Goal: Feedback & Contribution: Contribute content

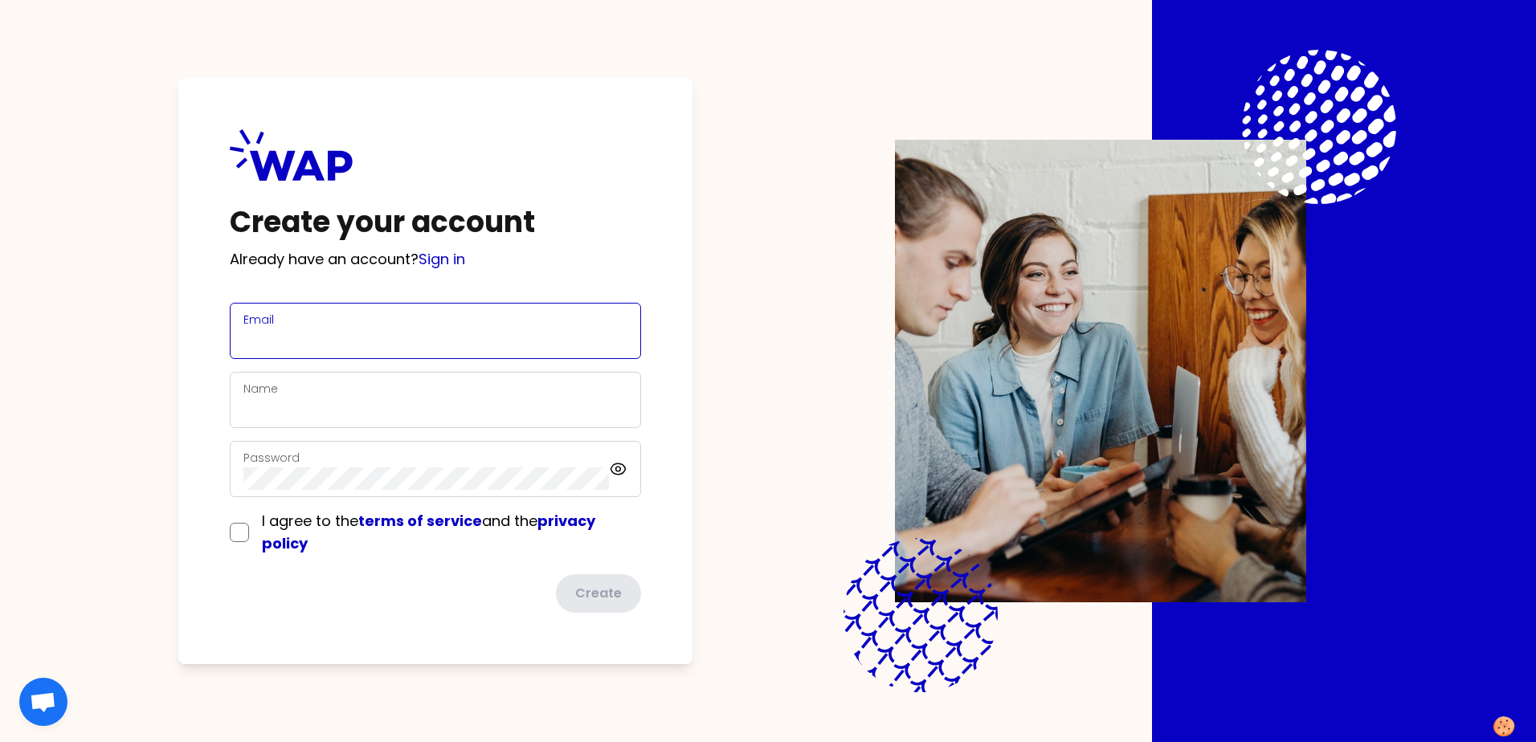
click at [472, 337] on input "Email" at bounding box center [435, 340] width 384 height 22
type input "[PERSON_NAME][EMAIL_ADDRESS][PERSON_NAME][DOMAIN_NAME]"
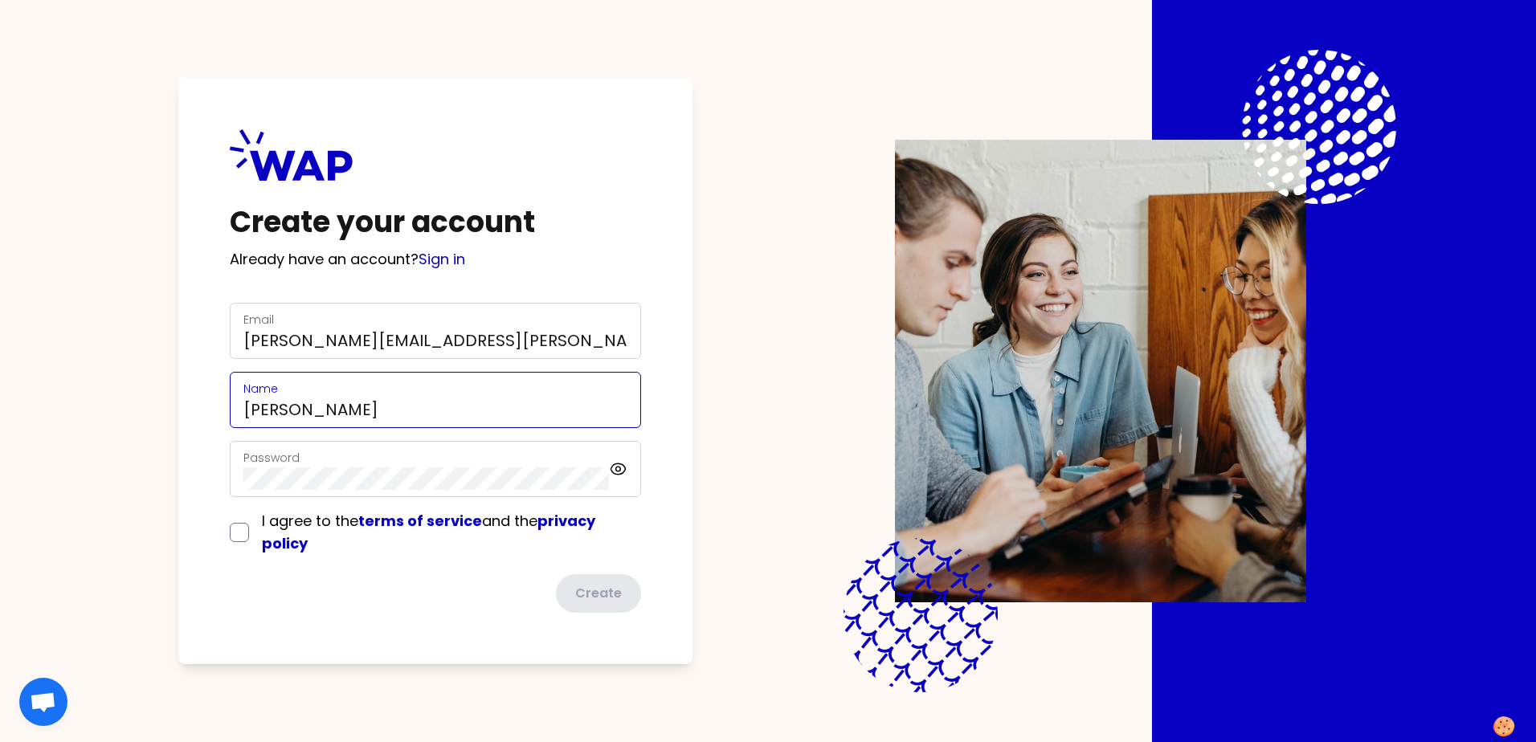
type input "[PERSON_NAME]"
click at [0, 741] on com-1password-button at bounding box center [0, 742] width 0 height 0
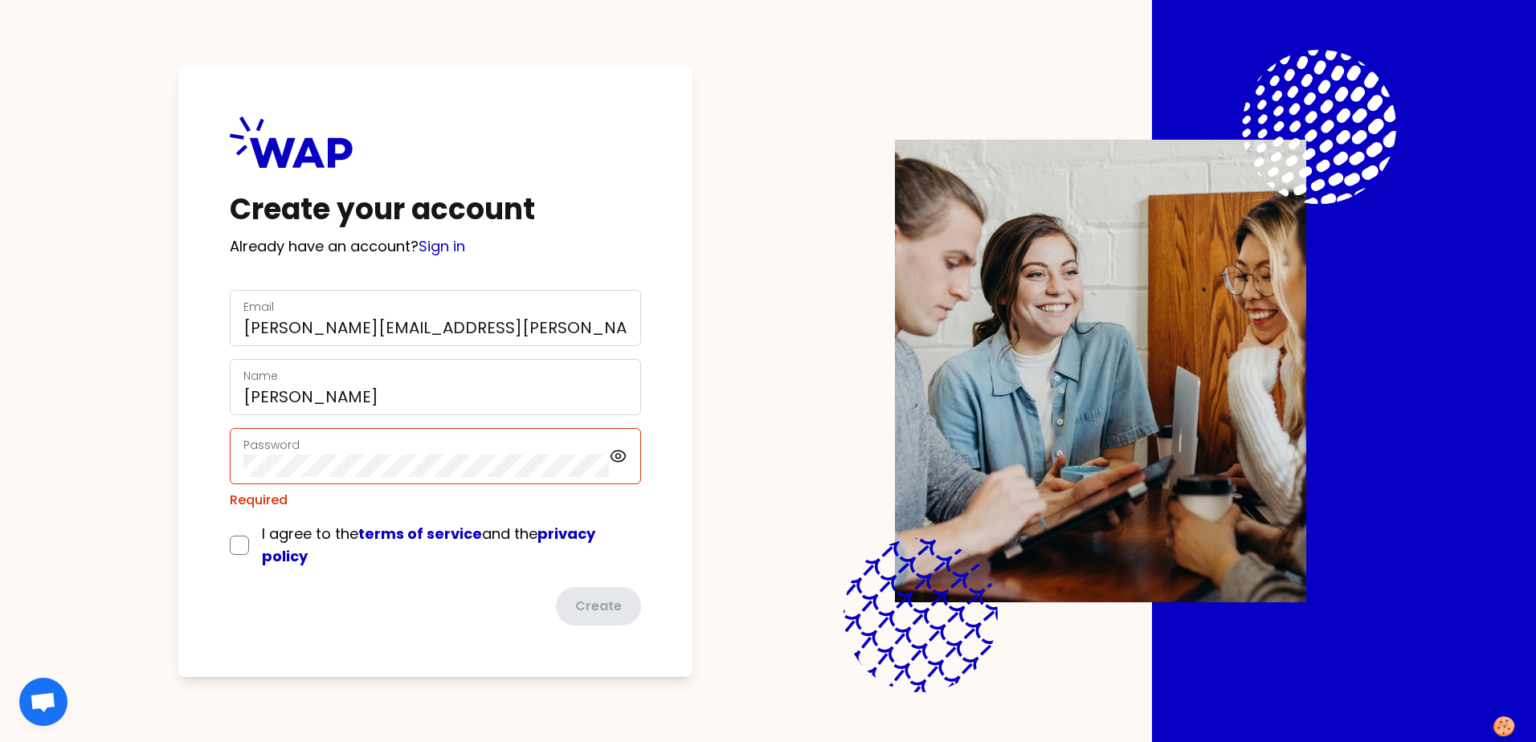
click at [0, 741] on com-1password-button at bounding box center [0, 742] width 0 height 0
click at [356, 447] on div "Password" at bounding box center [426, 456] width 366 height 42
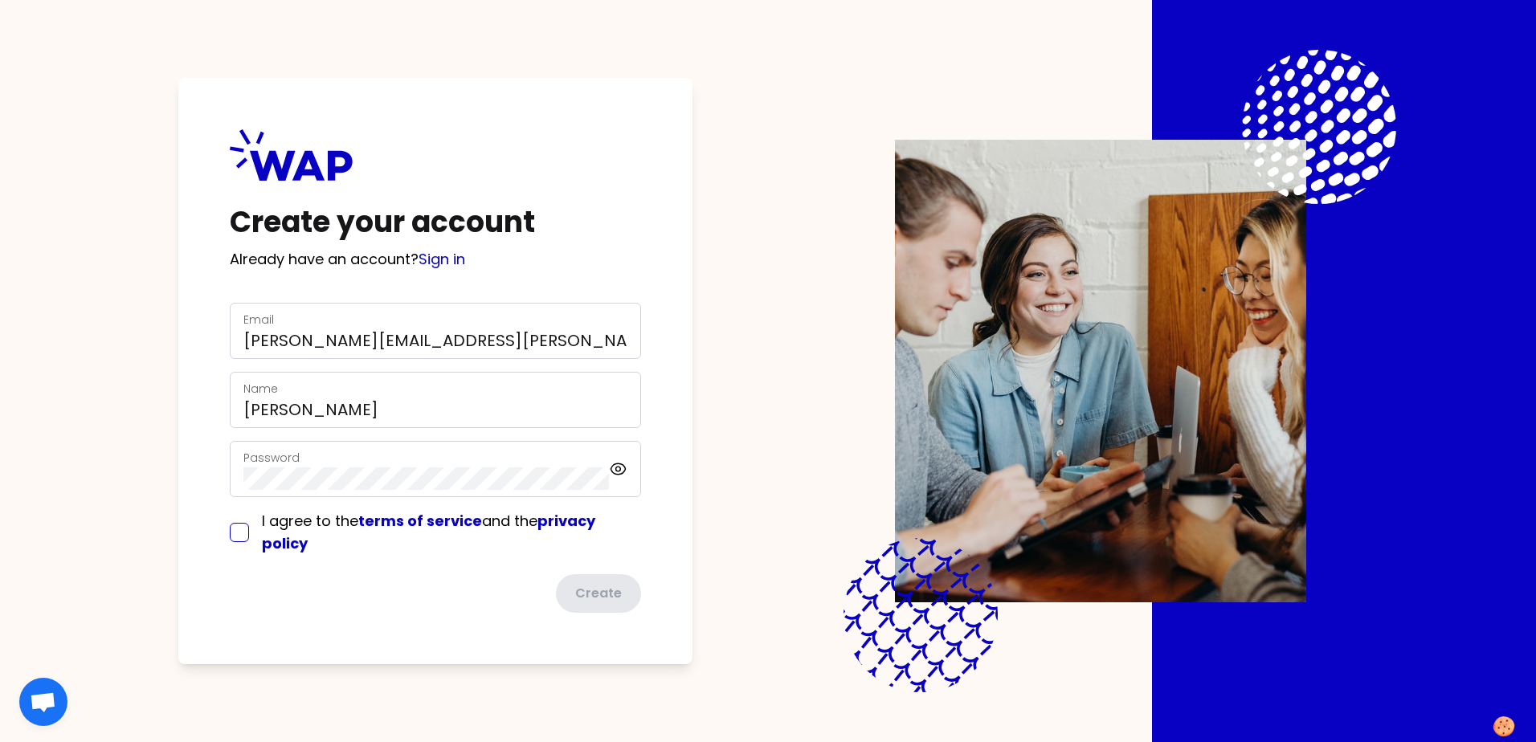
click at [241, 534] on input "checkbox" at bounding box center [239, 532] width 19 height 19
checkbox input "true"
click at [582, 601] on button "Create" at bounding box center [597, 594] width 88 height 42
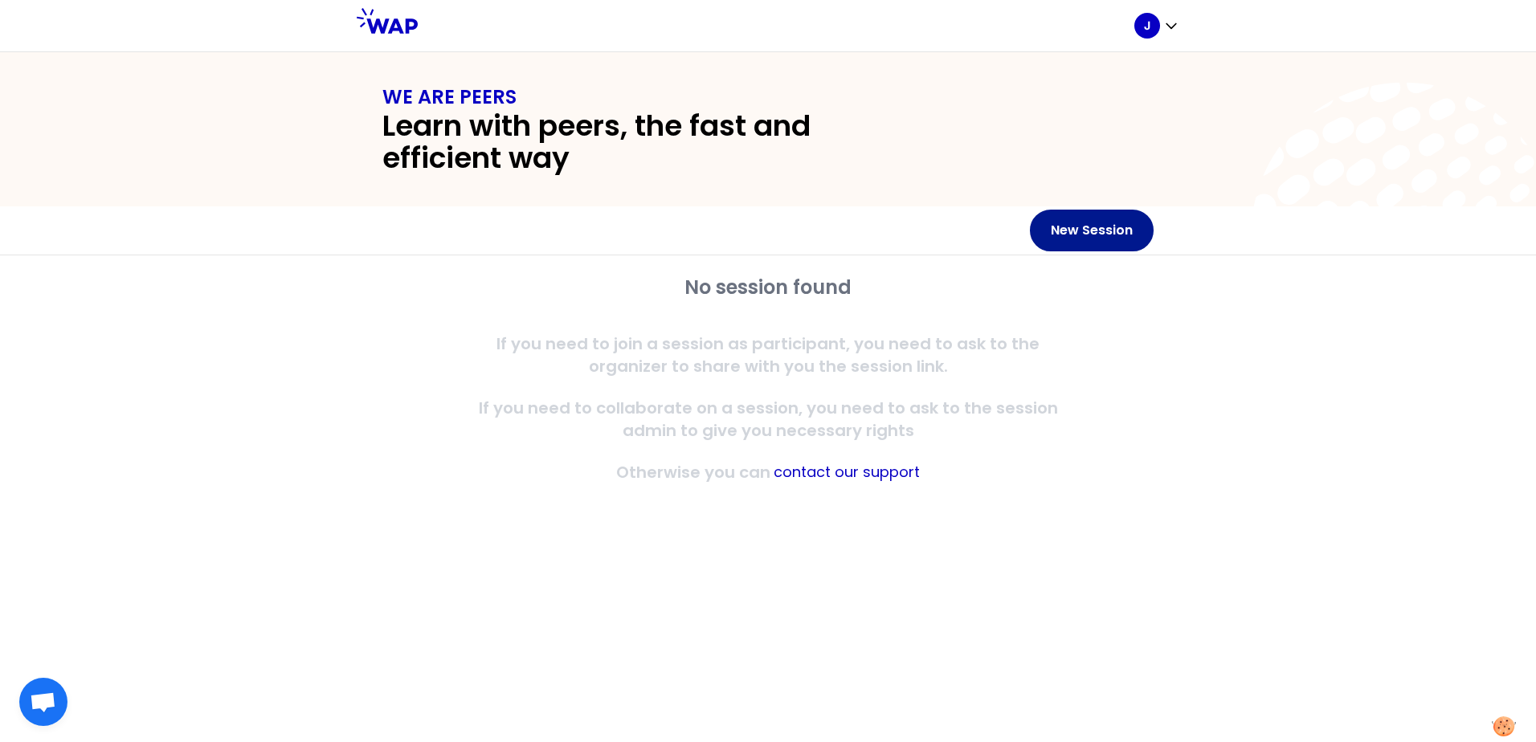
click at [1110, 239] on button "New Session" at bounding box center [1092, 231] width 124 height 42
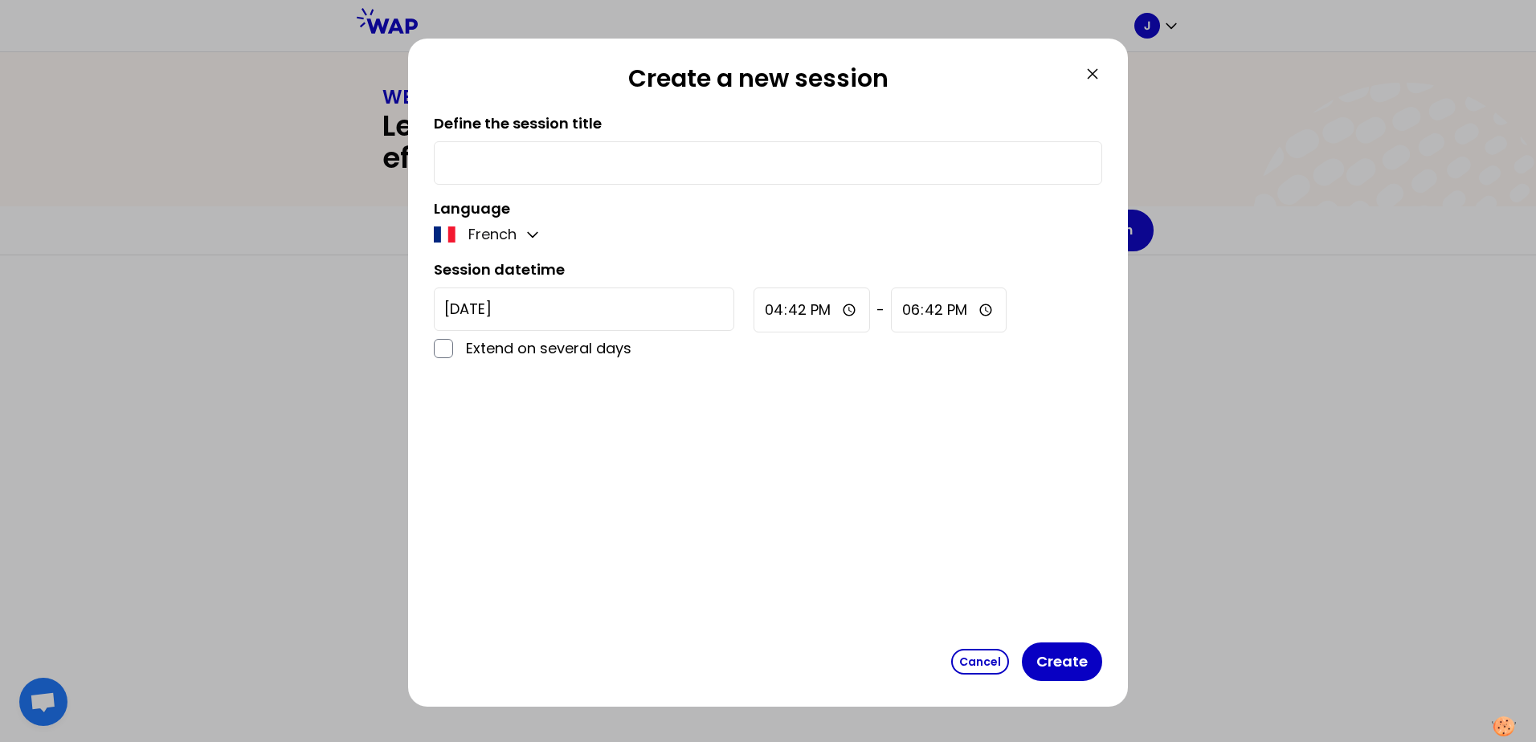
click at [831, 161] on input "text" at bounding box center [768, 163] width 648 height 22
click at [1089, 81] on icon at bounding box center [1092, 73] width 19 height 19
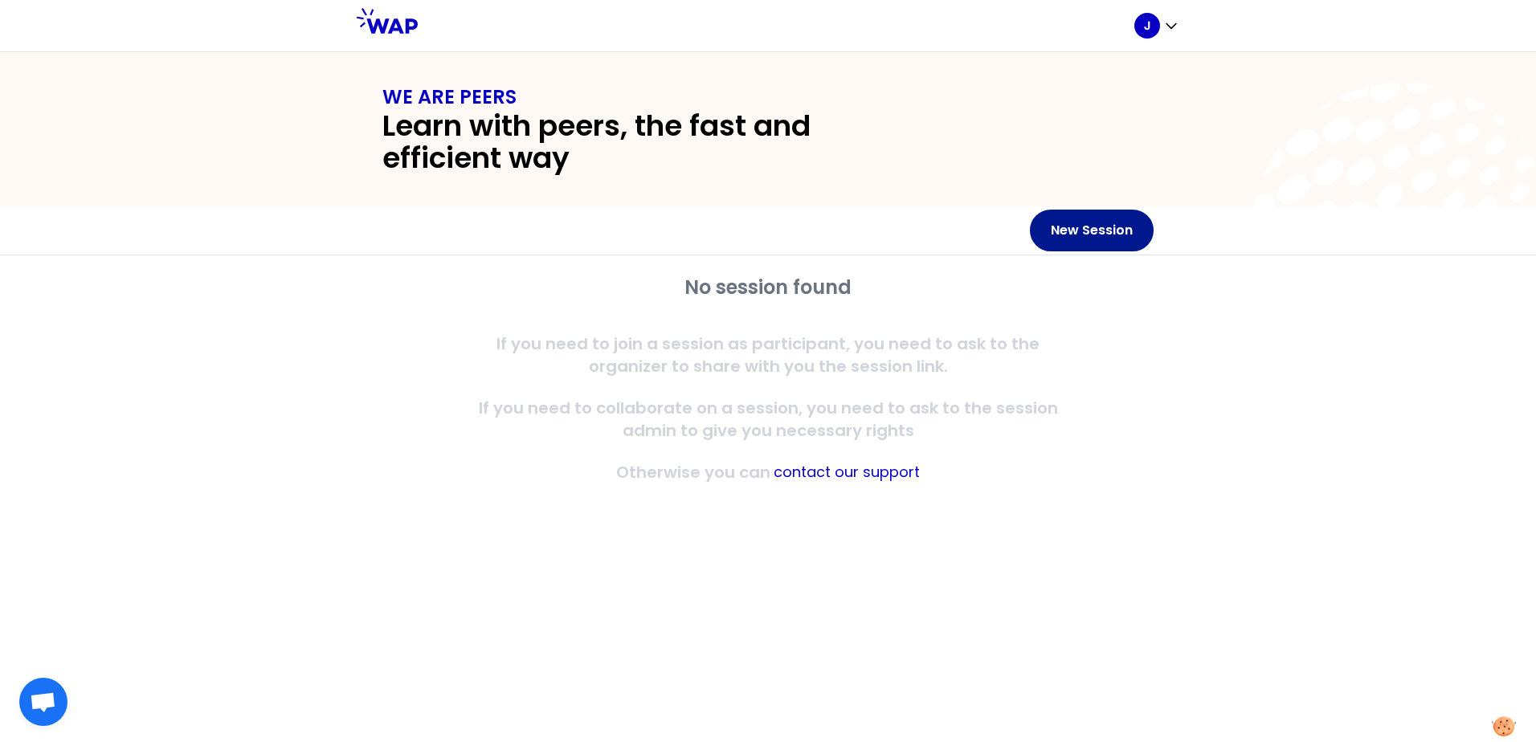
click at [1076, 229] on button "New Session" at bounding box center [1092, 231] width 124 height 42
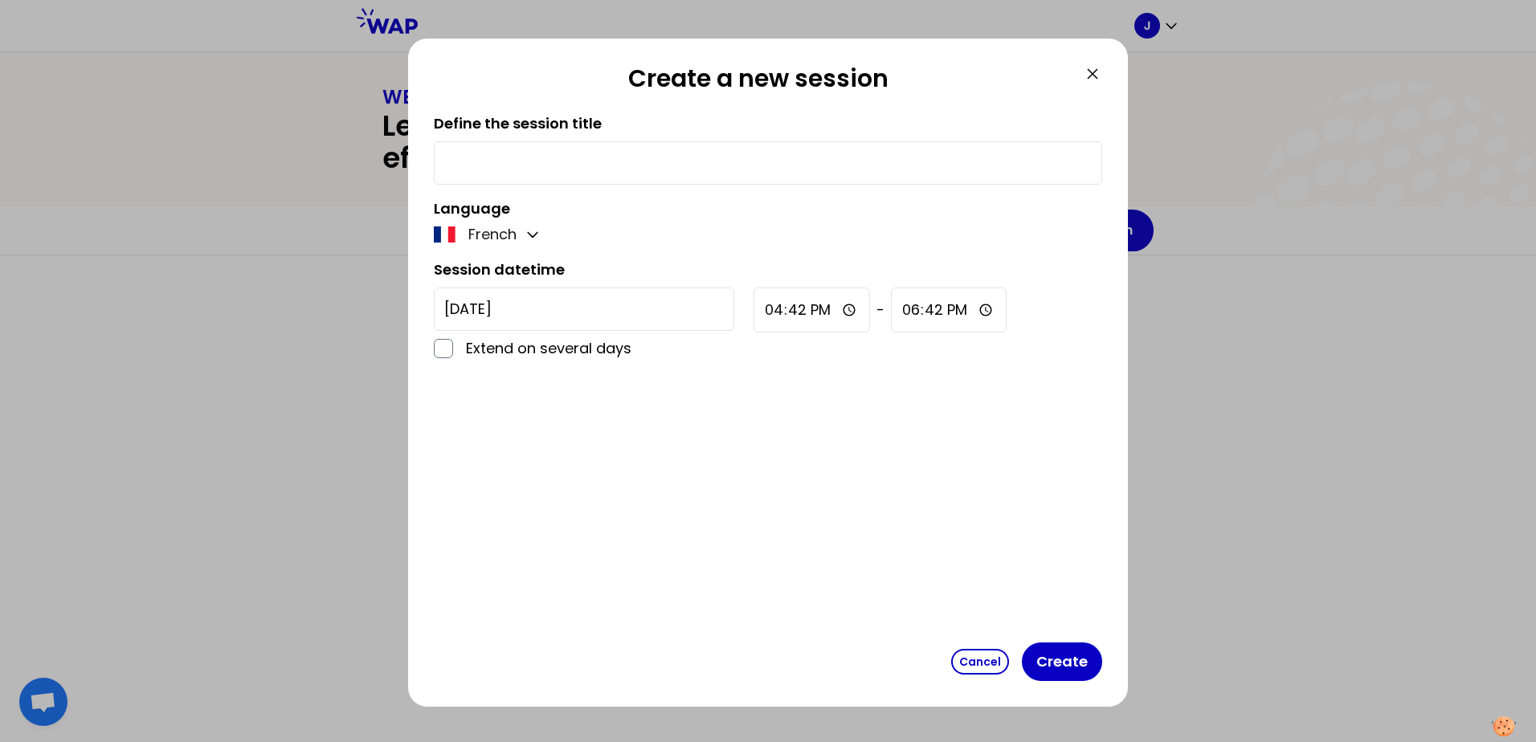
click at [865, 150] on div at bounding box center [768, 162] width 668 height 43
click at [1089, 73] on icon at bounding box center [1092, 73] width 19 height 19
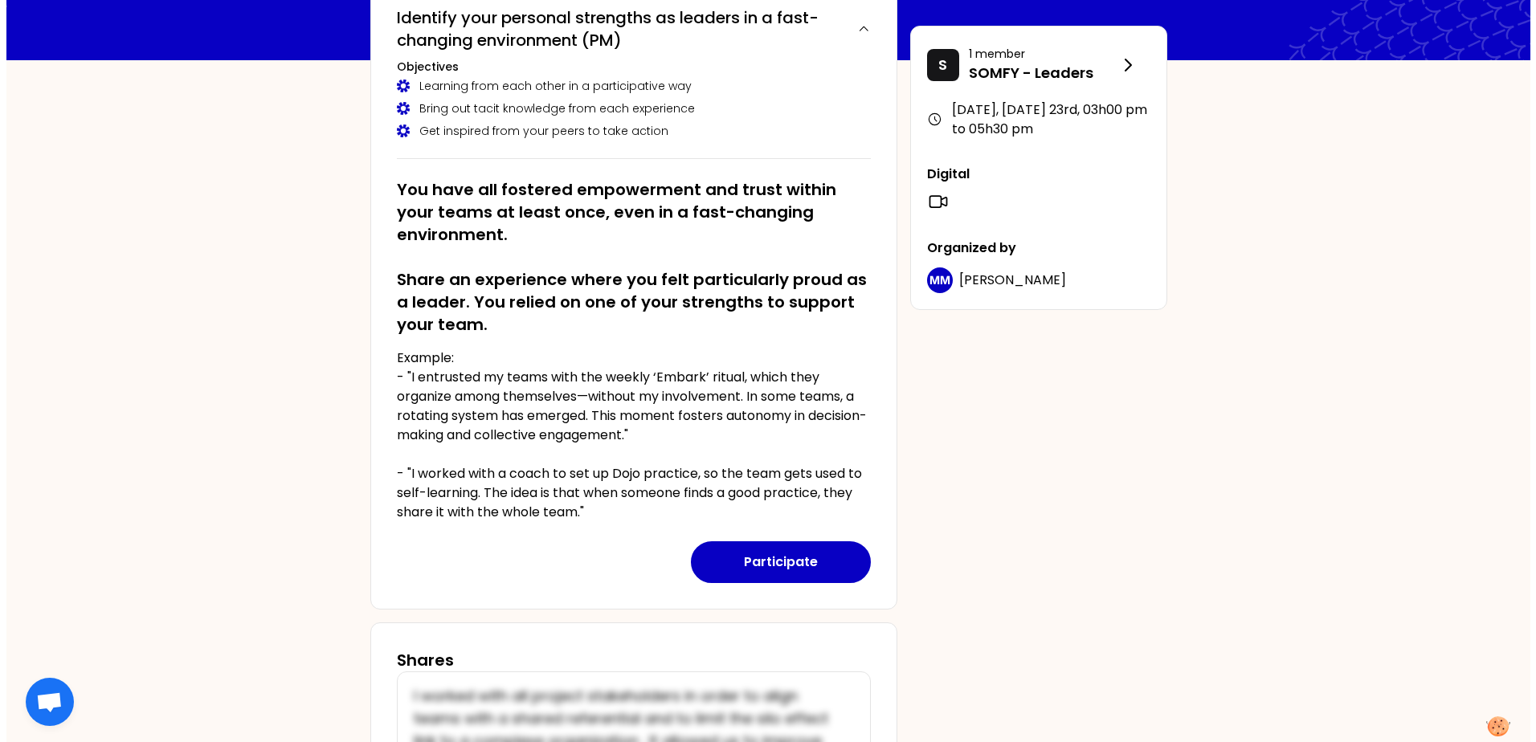
scroll to position [145, 0]
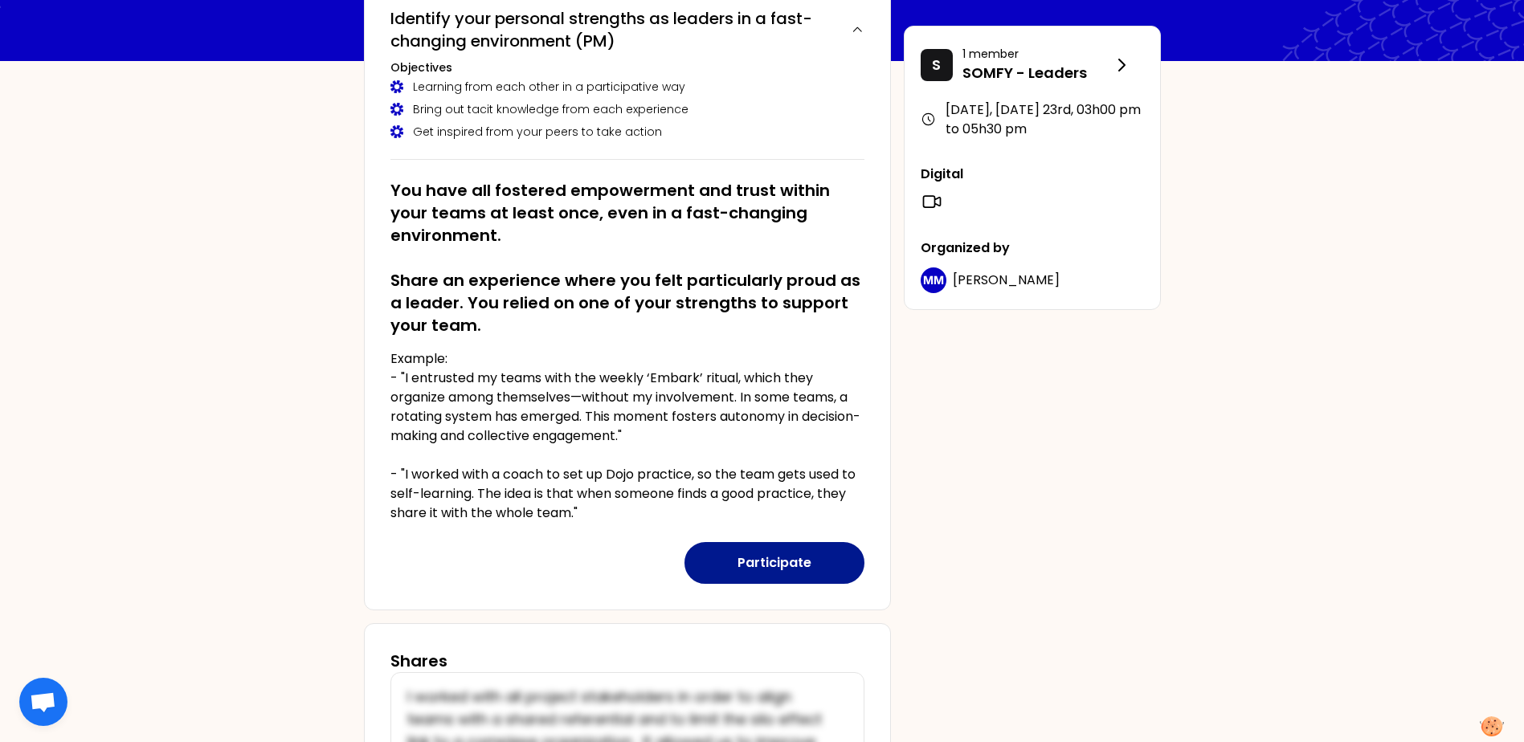
click at [782, 562] on button "Participate" at bounding box center [774, 563] width 180 height 42
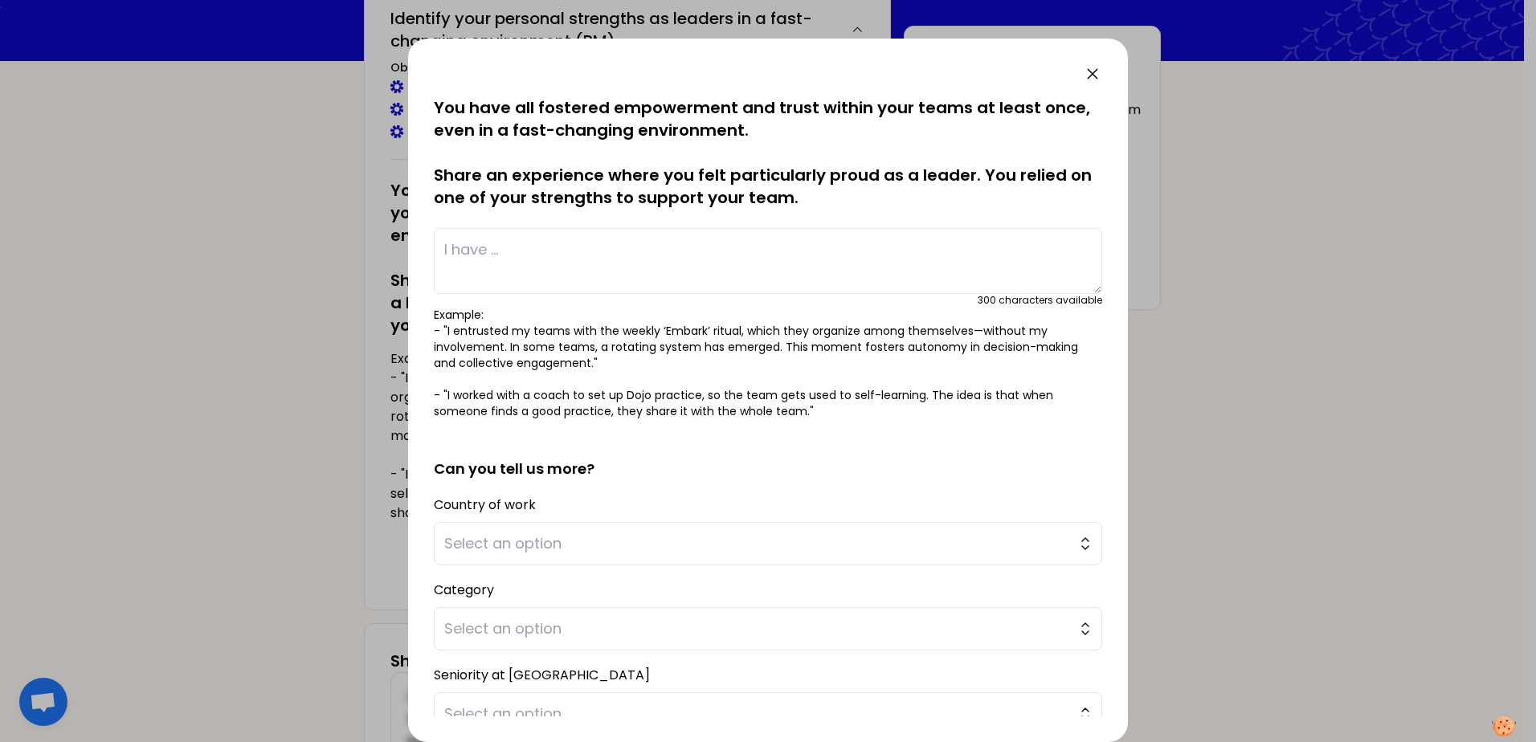
click at [512, 249] on textarea at bounding box center [768, 261] width 668 height 66
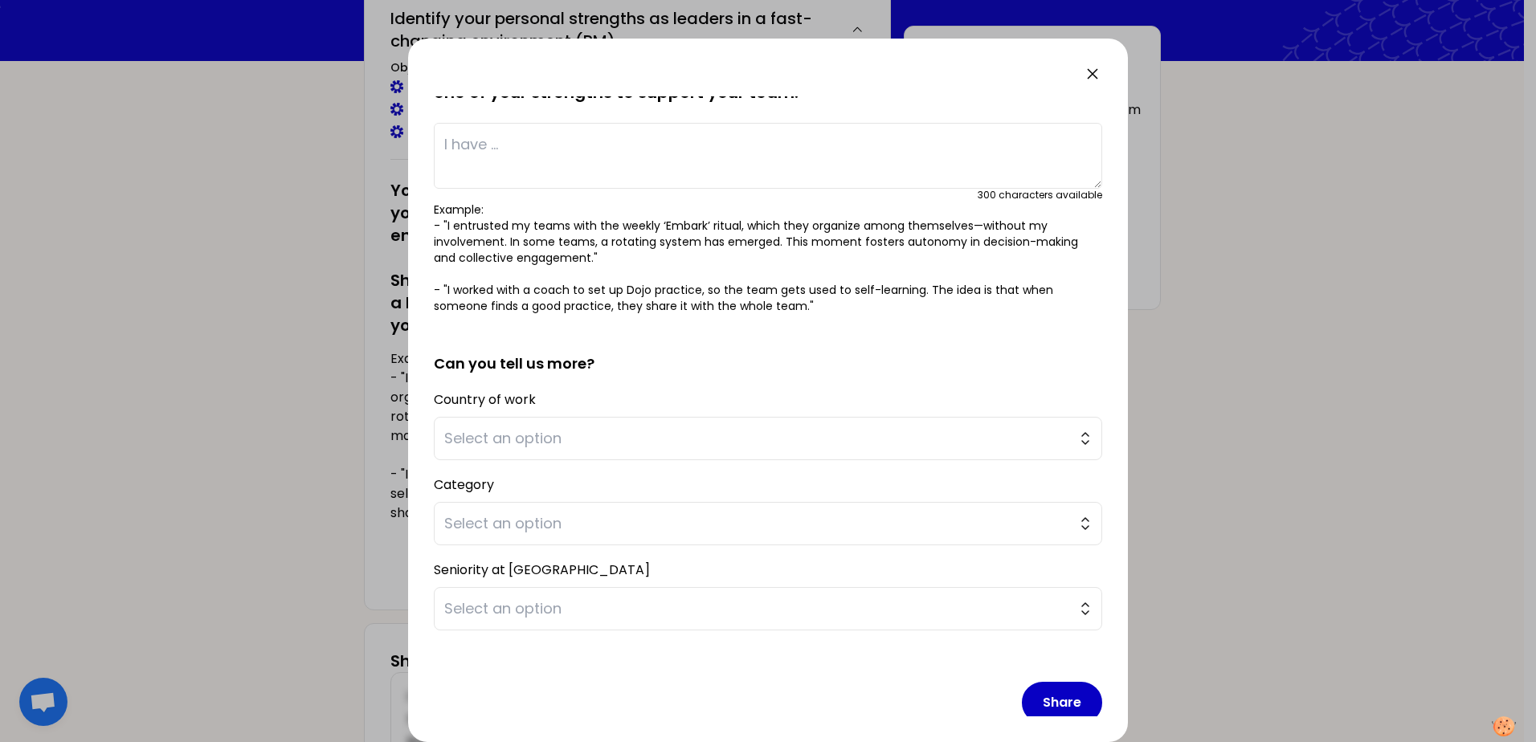
scroll to position [105, 0]
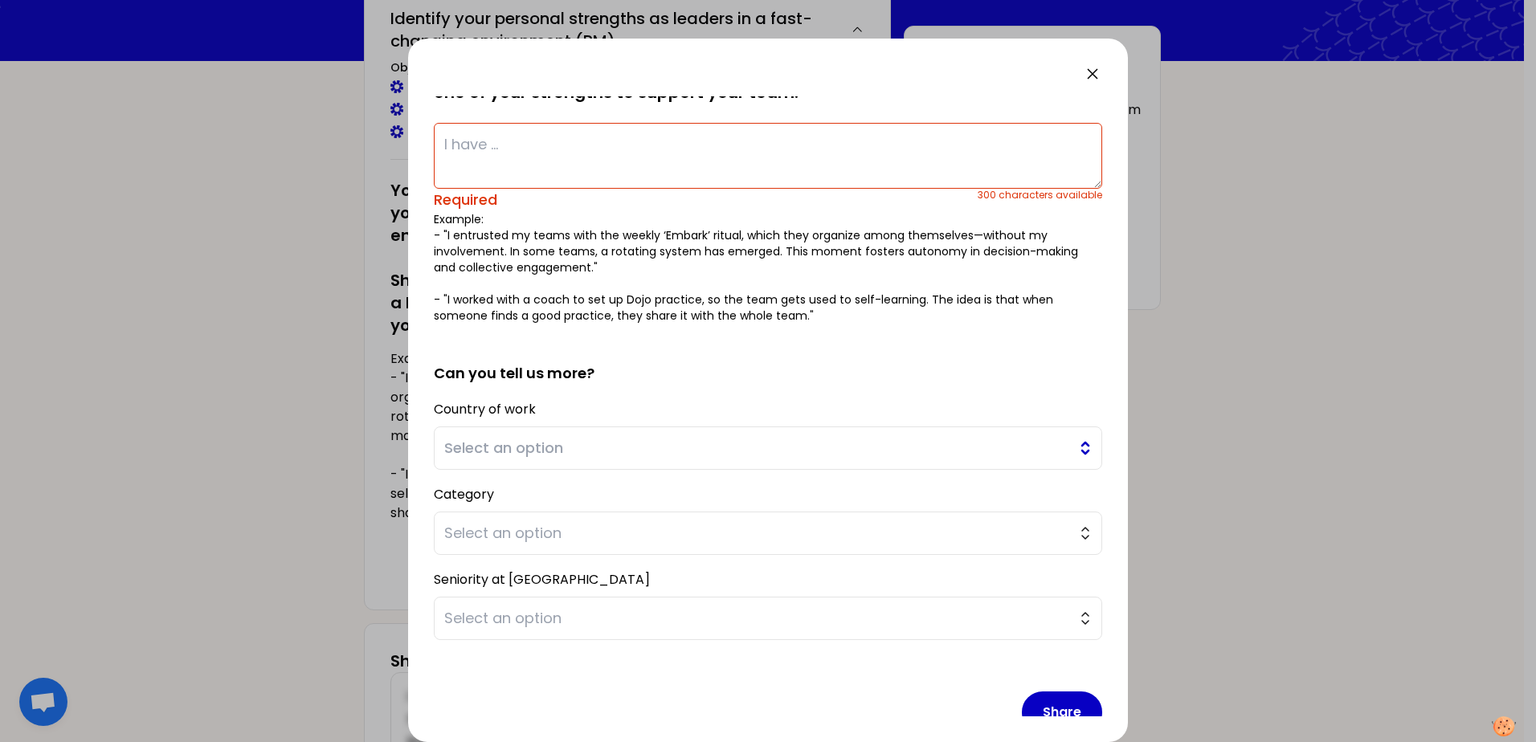
click at [1072, 440] on button "Select an option" at bounding box center [768, 448] width 668 height 43
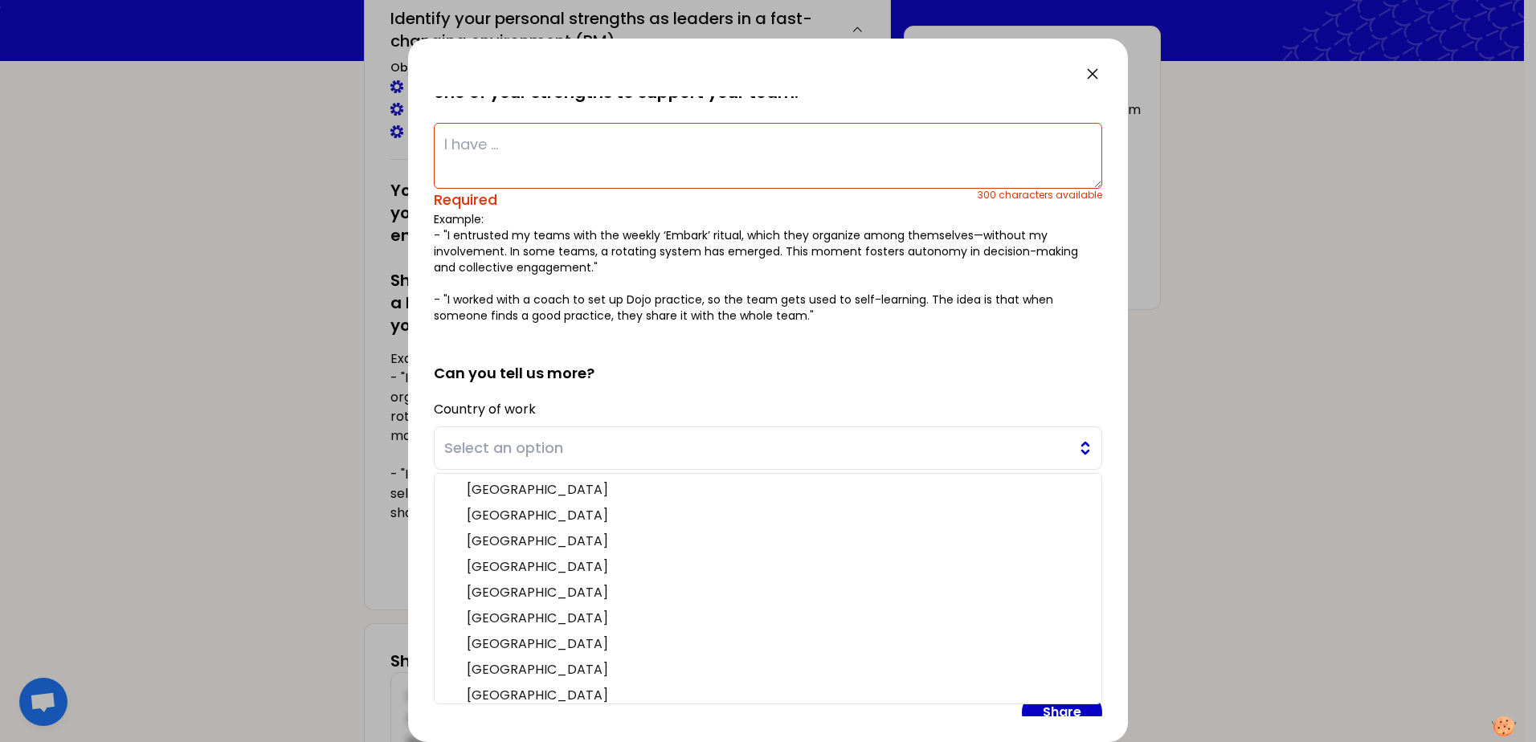
click at [775, 448] on span "Select an option" at bounding box center [756, 448] width 625 height 22
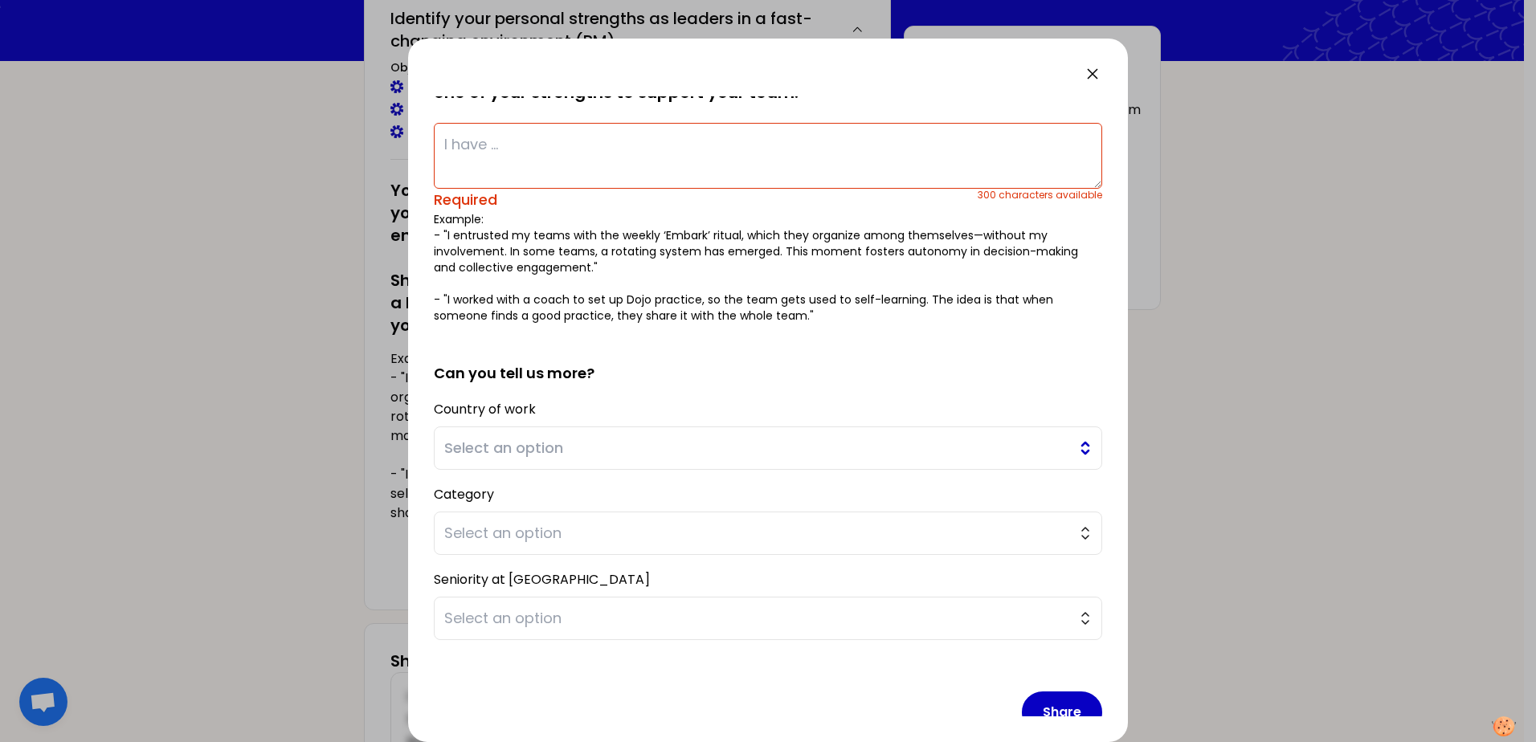
click at [1072, 447] on button "Select an option" at bounding box center [768, 448] width 668 height 43
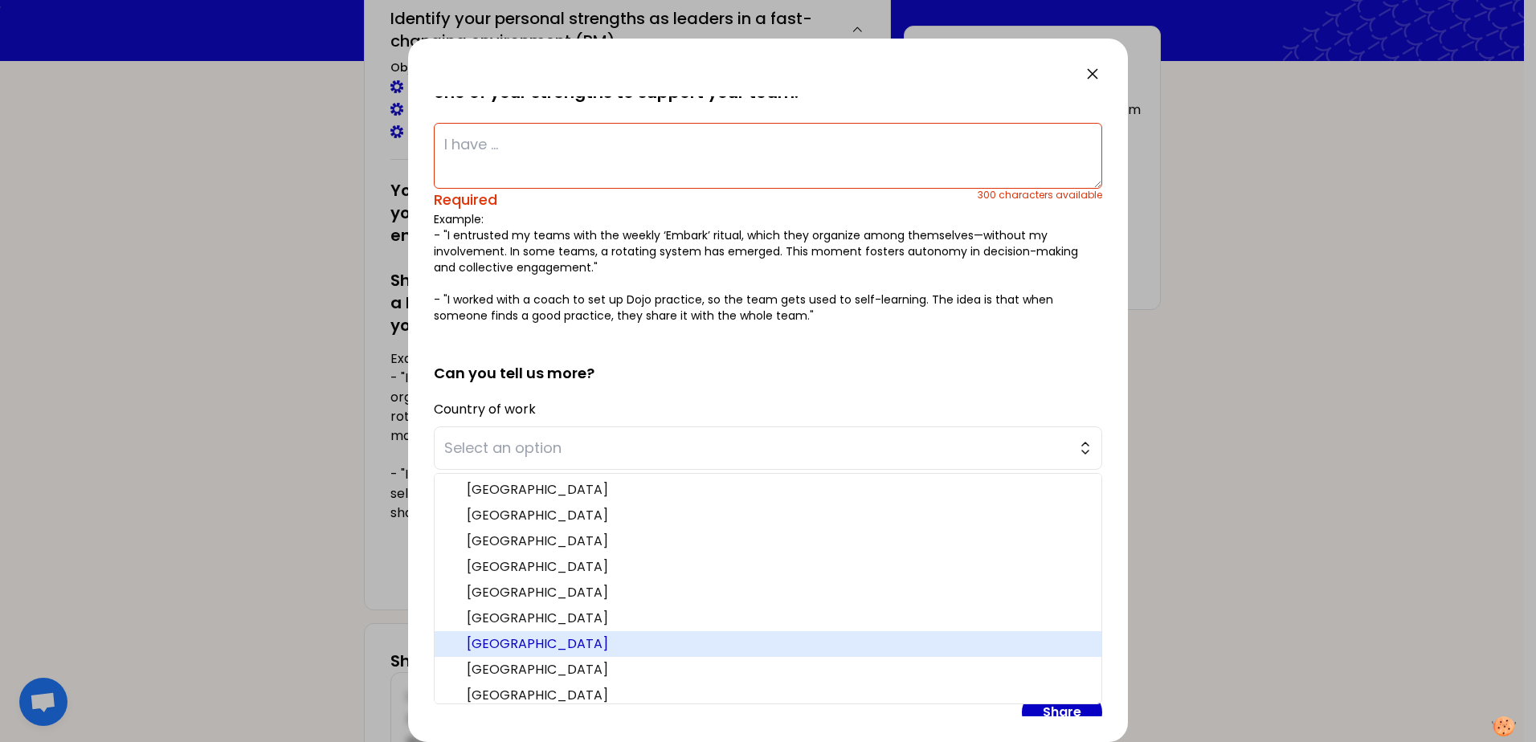
click at [576, 641] on span "France" at bounding box center [778, 644] width 622 height 19
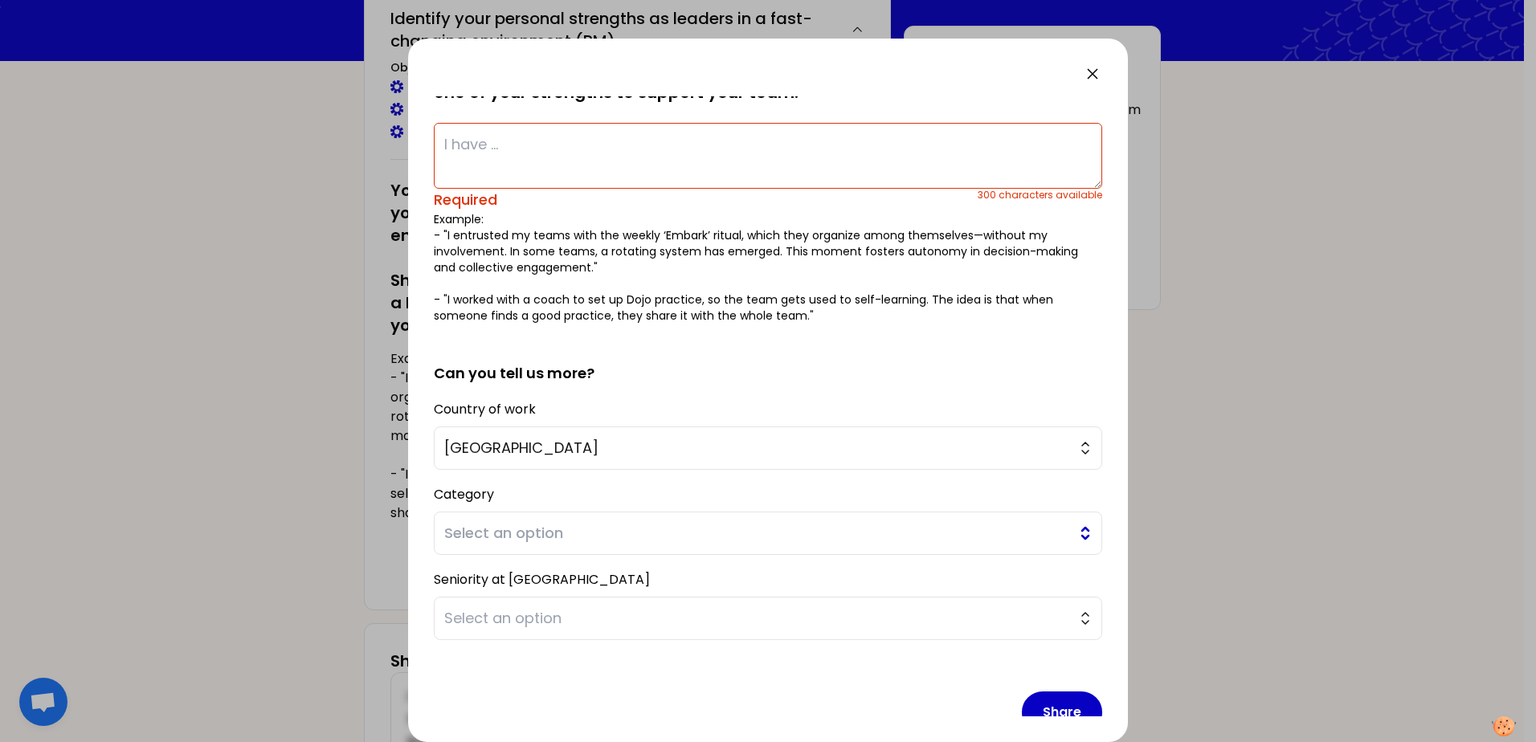
click at [592, 532] on span "Select an option" at bounding box center [756, 533] width 625 height 22
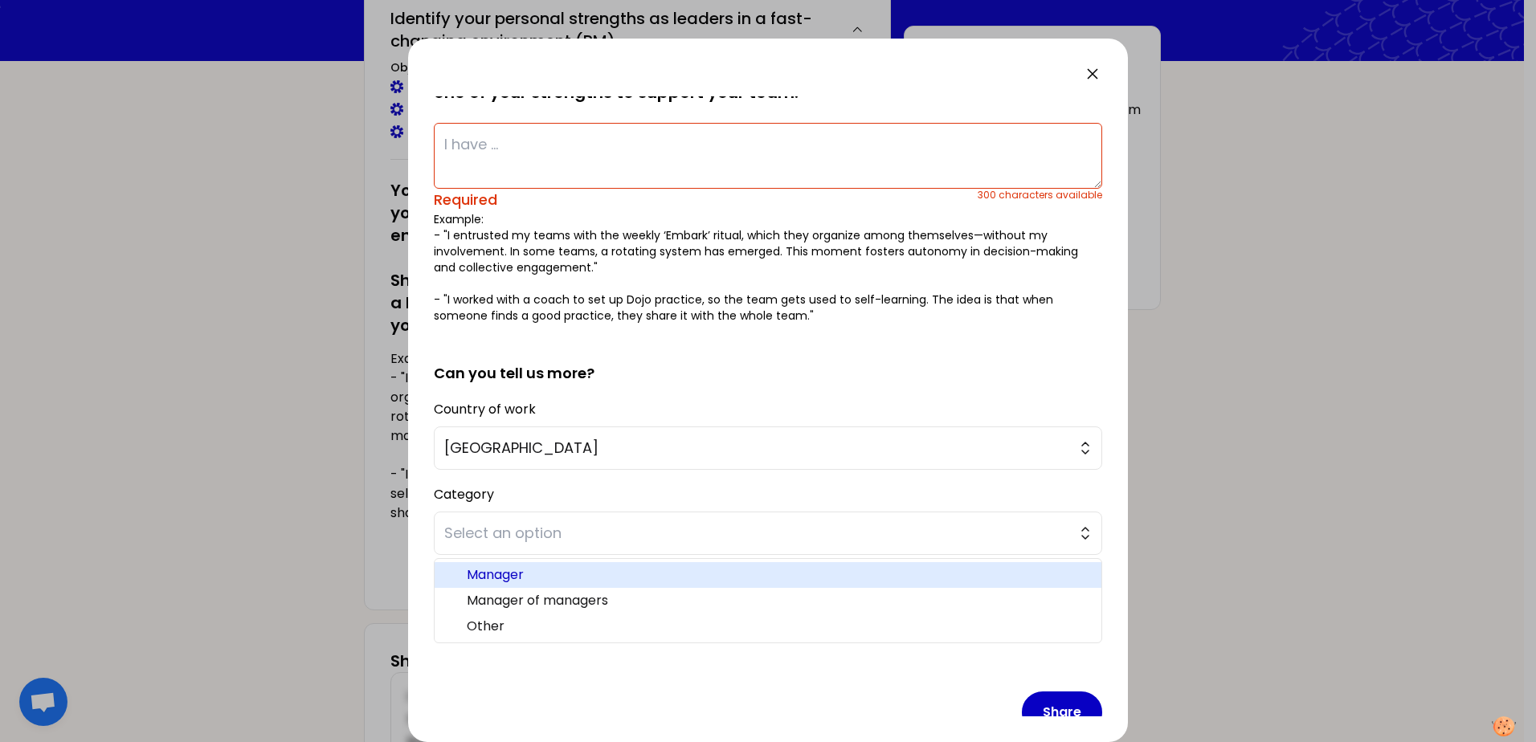
click at [521, 580] on span "Manager" at bounding box center [778, 575] width 622 height 19
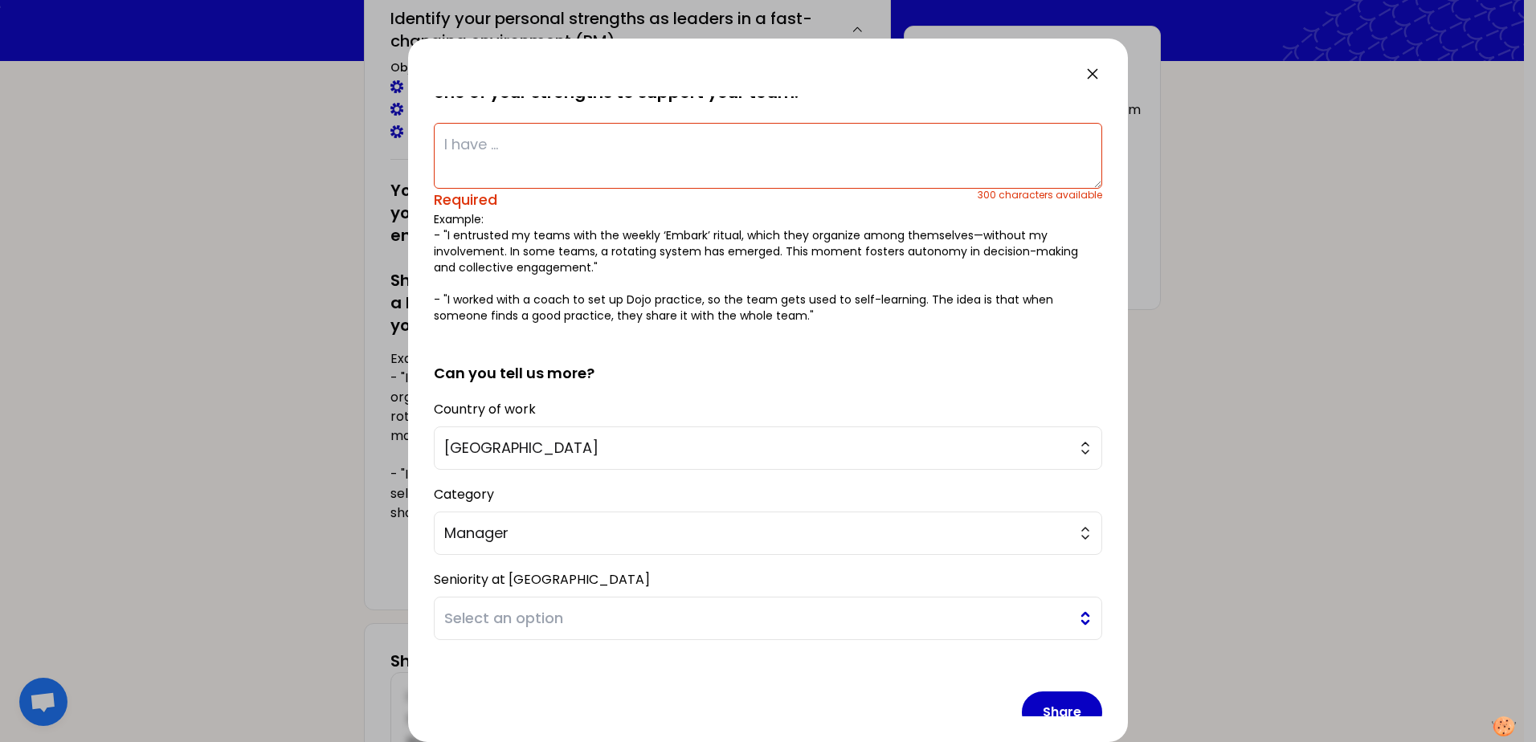
click at [541, 615] on span "Select an option" at bounding box center [756, 618] width 625 height 22
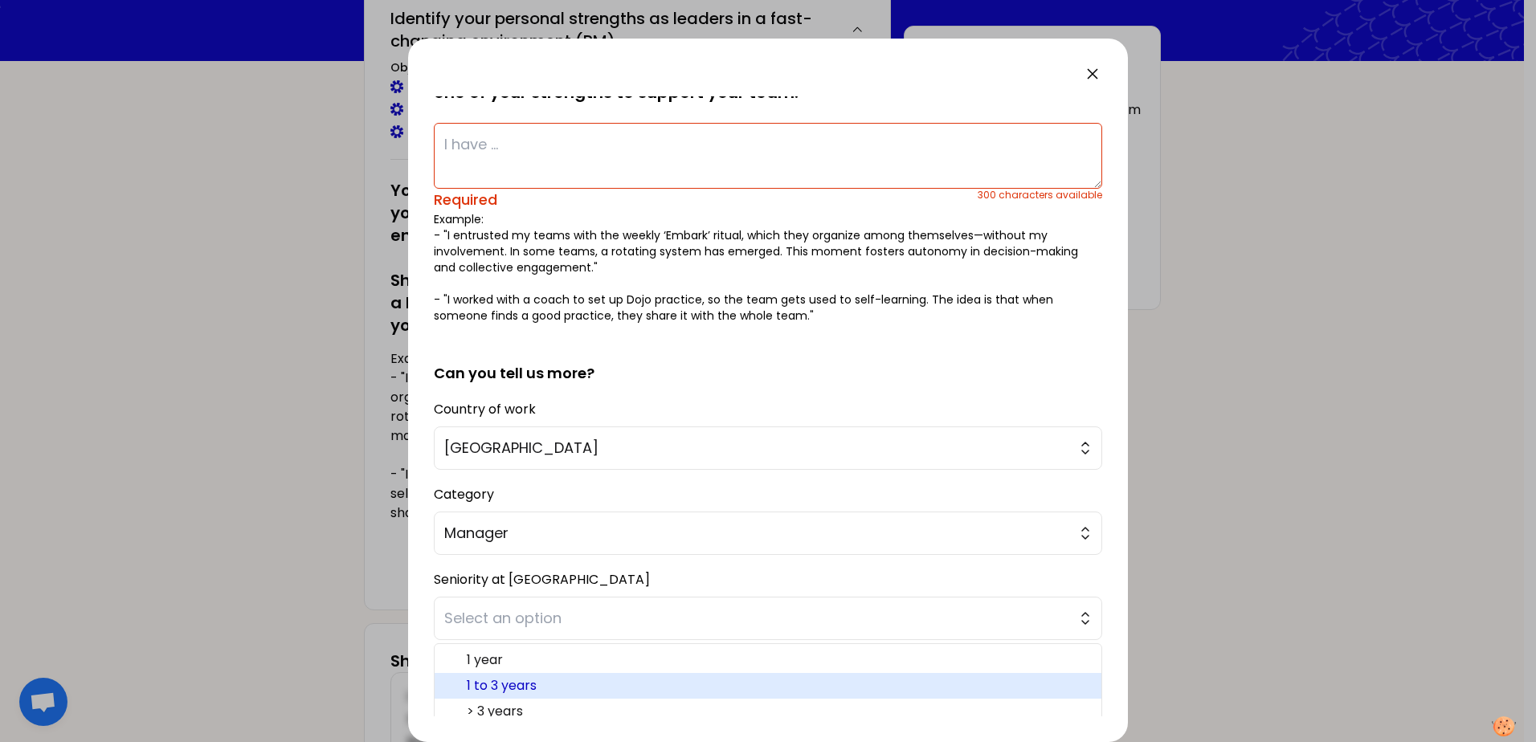
click at [552, 681] on span "1 to 3 years" at bounding box center [778, 685] width 622 height 19
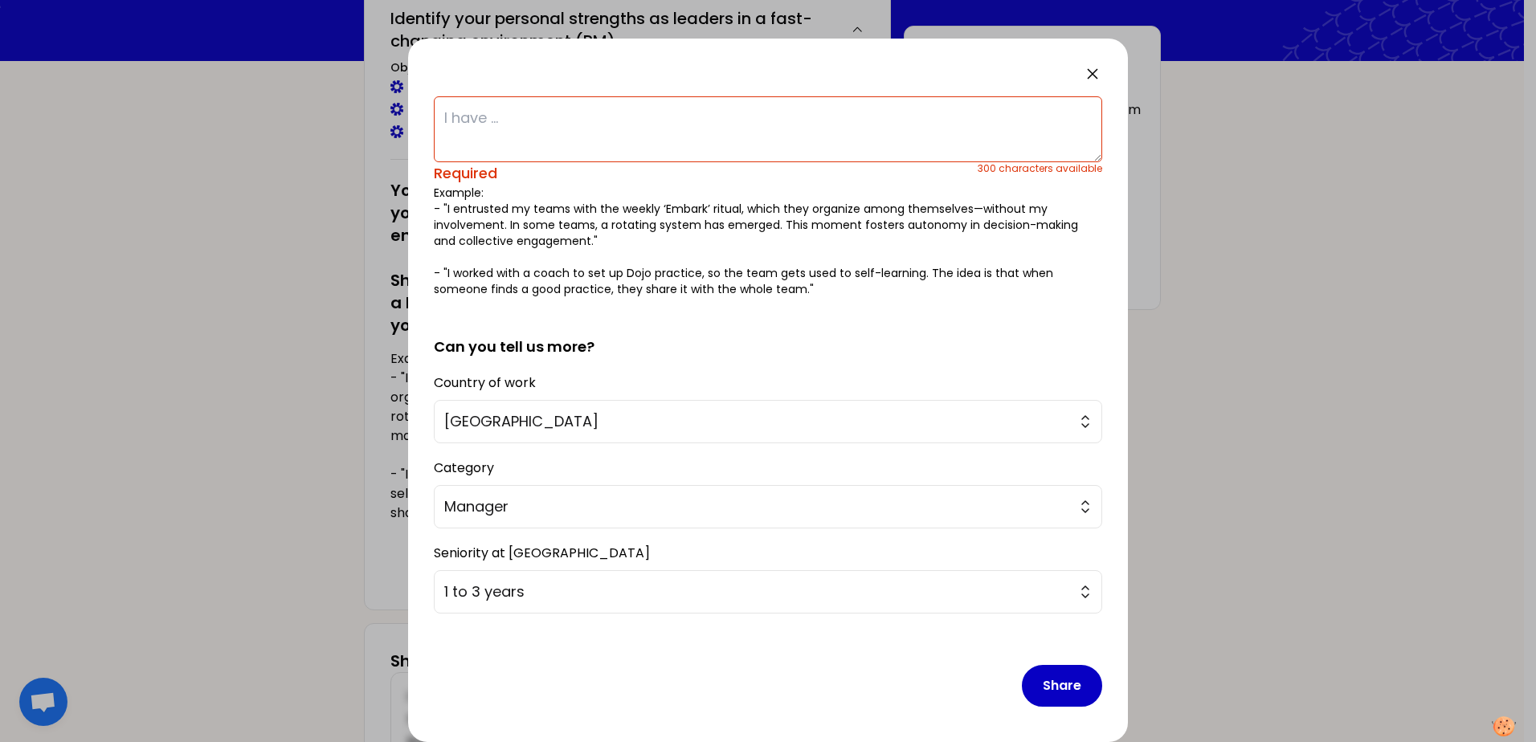
scroll to position [0, 0]
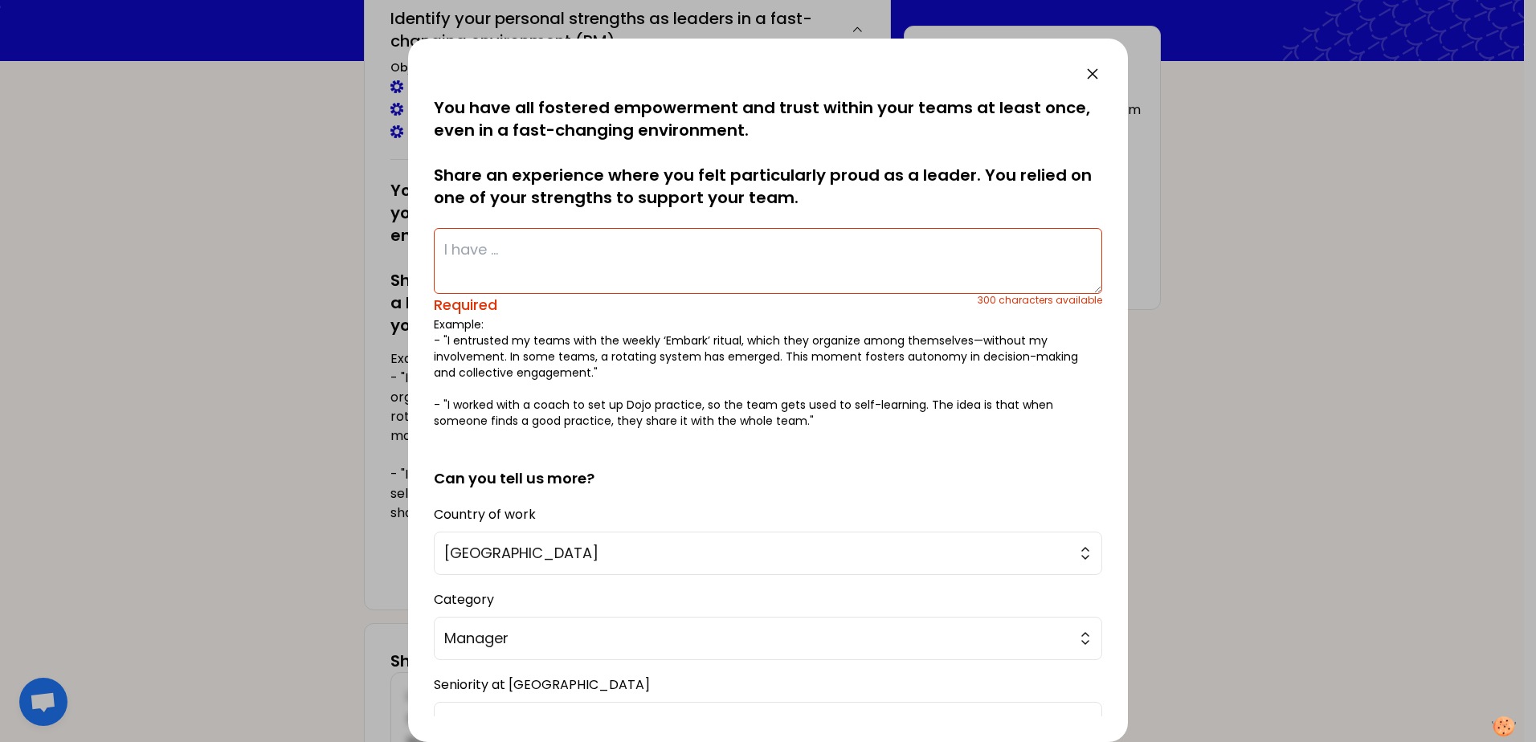
click at [472, 255] on textarea at bounding box center [768, 261] width 668 height 66
click at [518, 247] on textarea at bounding box center [768, 261] width 668 height 66
paste textarea "I am particularly proud of having implemented meeting rituals that helped our t…"
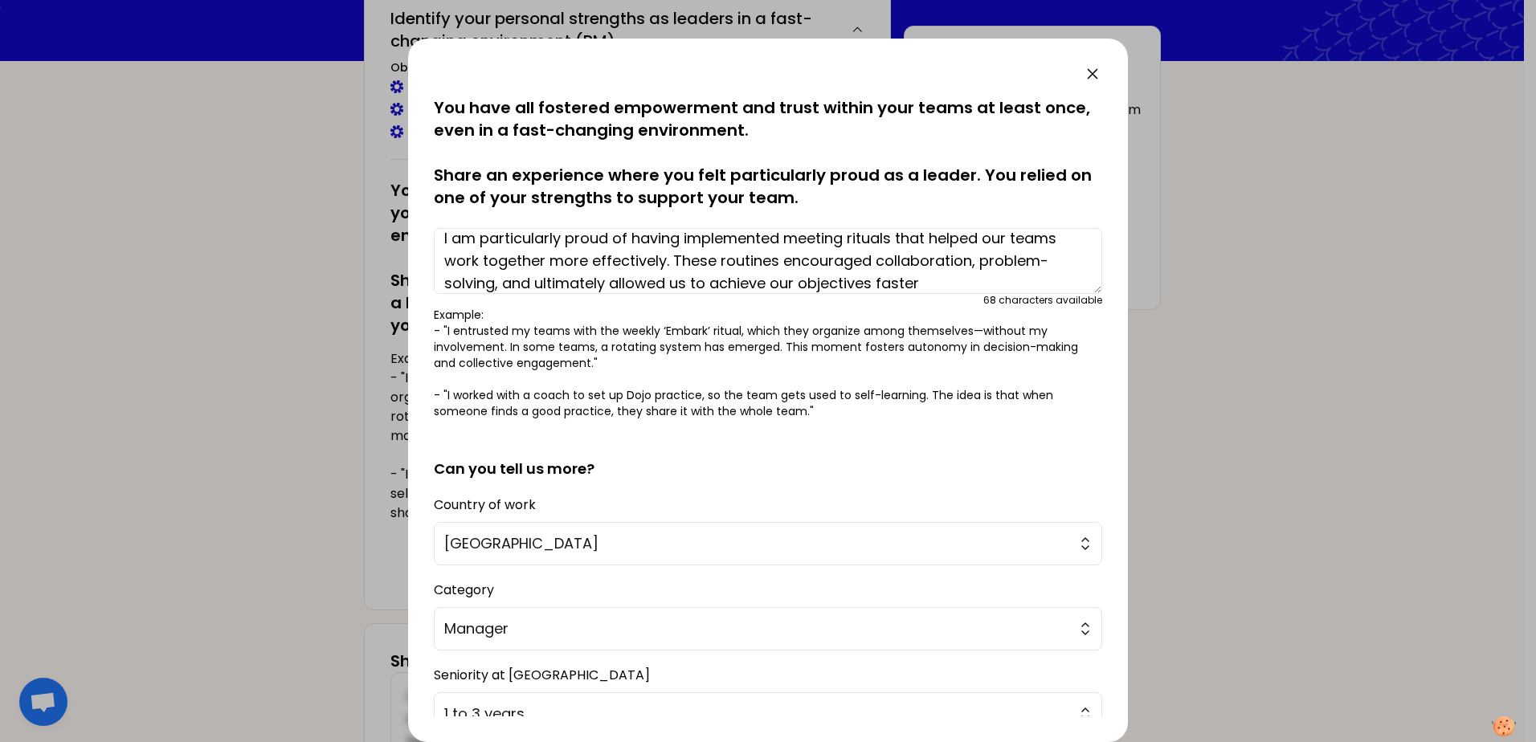
scroll to position [22, 0]
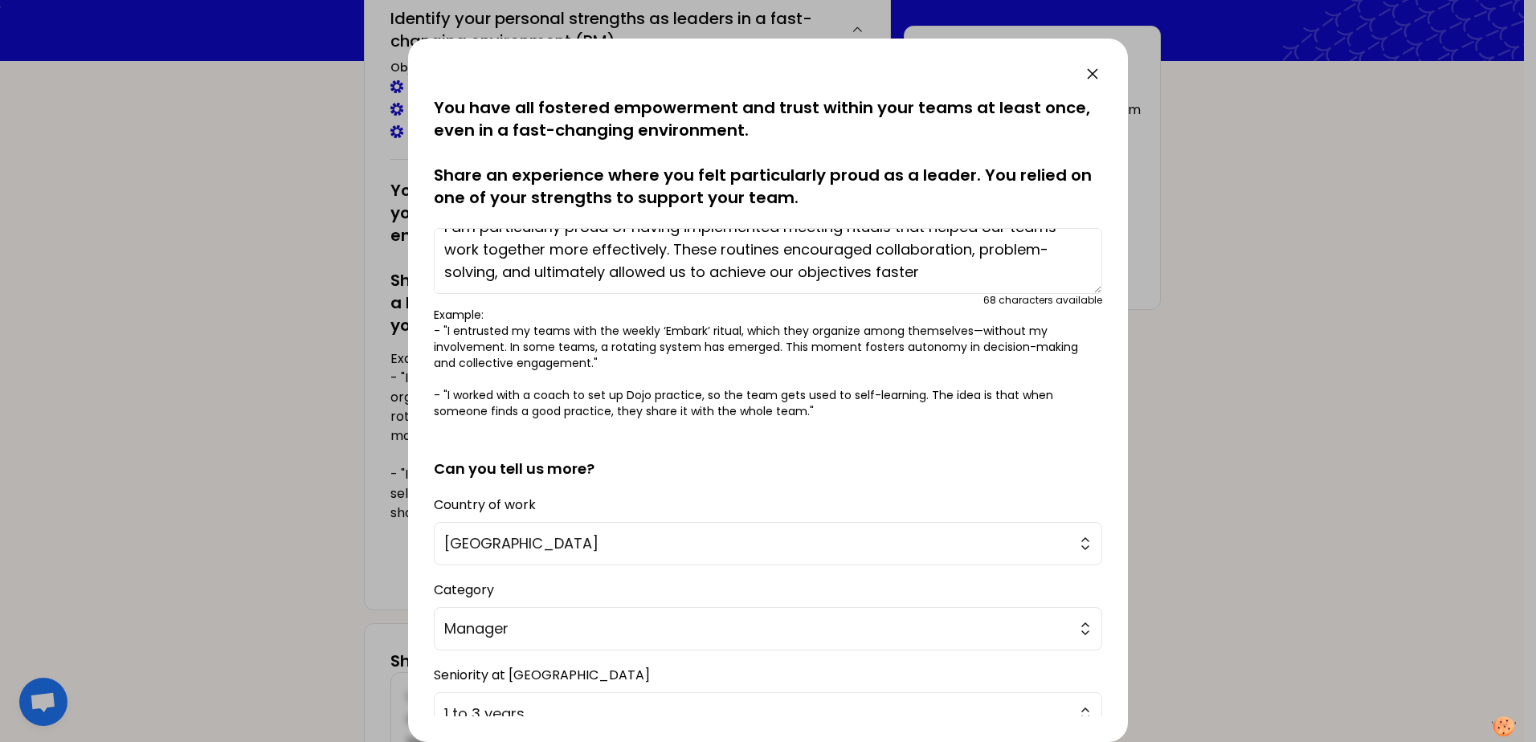
click at [965, 285] on textarea "I am particularly proud of having implemented meeting rituals that helped our t…" at bounding box center [768, 261] width 668 height 66
click at [684, 270] on textarea "I am particularly proud of having implemented meeting rituals that helped our t…" at bounding box center [768, 261] width 668 height 66
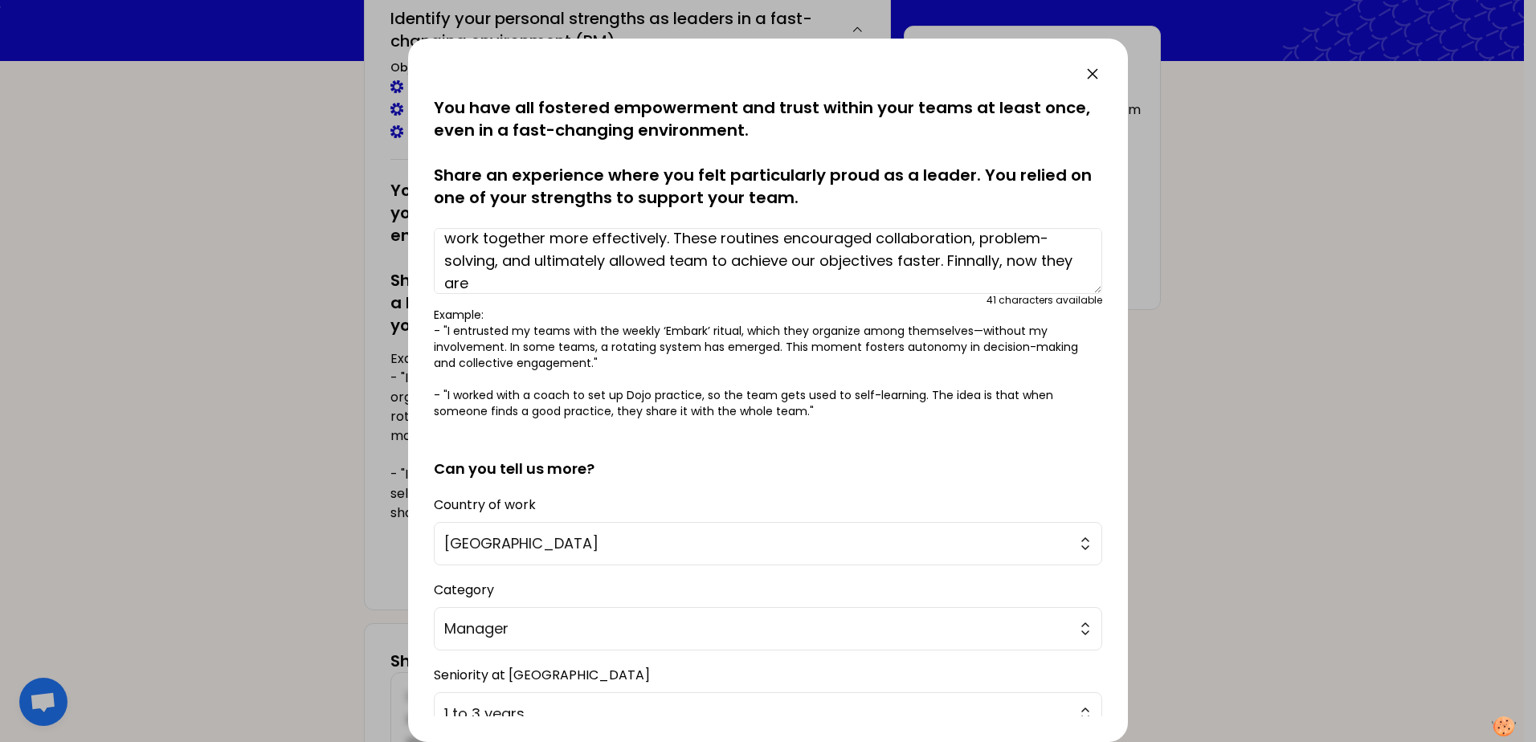
click at [529, 284] on textarea "I am particularly proud of having implemented meeting rituals that helped our t…" at bounding box center [768, 261] width 668 height 66
click at [526, 278] on textarea "I am particularly proud of having implemented meeting rituals that helped our t…" at bounding box center [768, 261] width 668 height 66
click at [599, 283] on textarea "I am particularly proud of having implemented meeting rituals that helped our t…" at bounding box center [768, 261] width 668 height 66
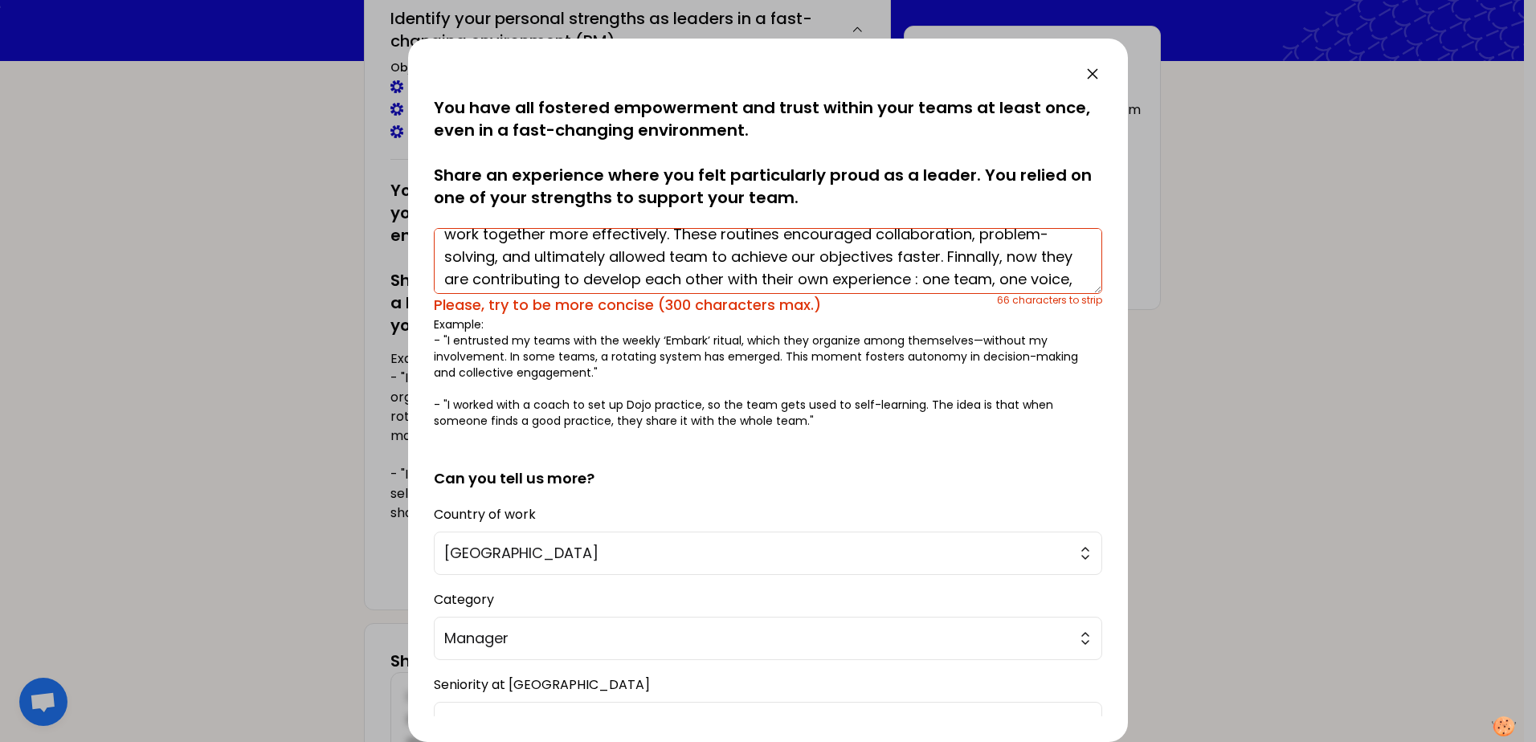
scroll to position [37, 0]
click at [955, 279] on textarea "I am particularly proud of having implemented meeting rituals that helped our t…" at bounding box center [768, 261] width 668 height 66
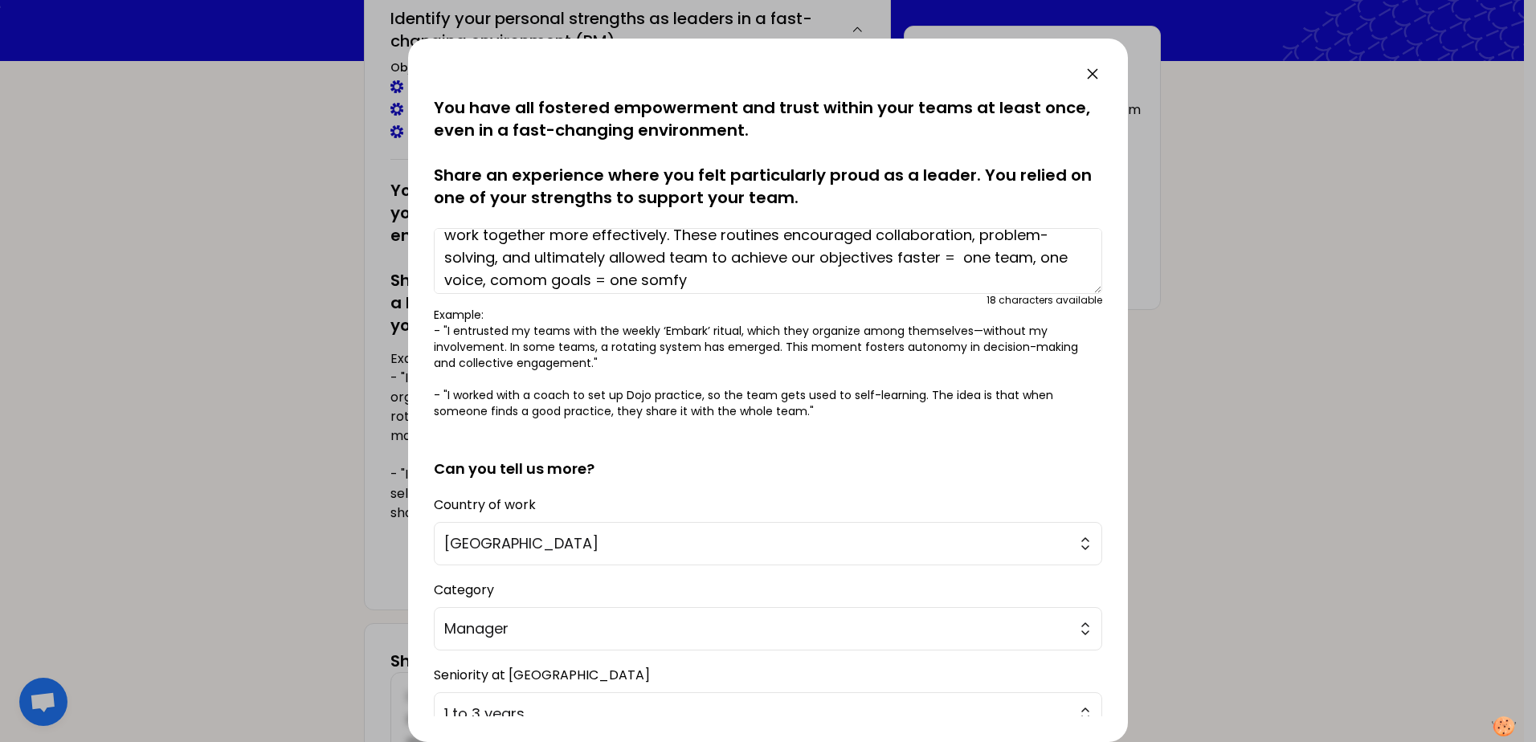
type textarea "I am particularly proud of having implemented meeting rituals that helped our t…"
click at [894, 393] on p "Example: - "I entrusted my teams with the weekly ‘Embark’ ritual, which they or…" at bounding box center [768, 363] width 668 height 112
click at [795, 279] on textarea "I am particularly proud of having implemented meeting rituals that helped our t…" at bounding box center [768, 261] width 668 height 66
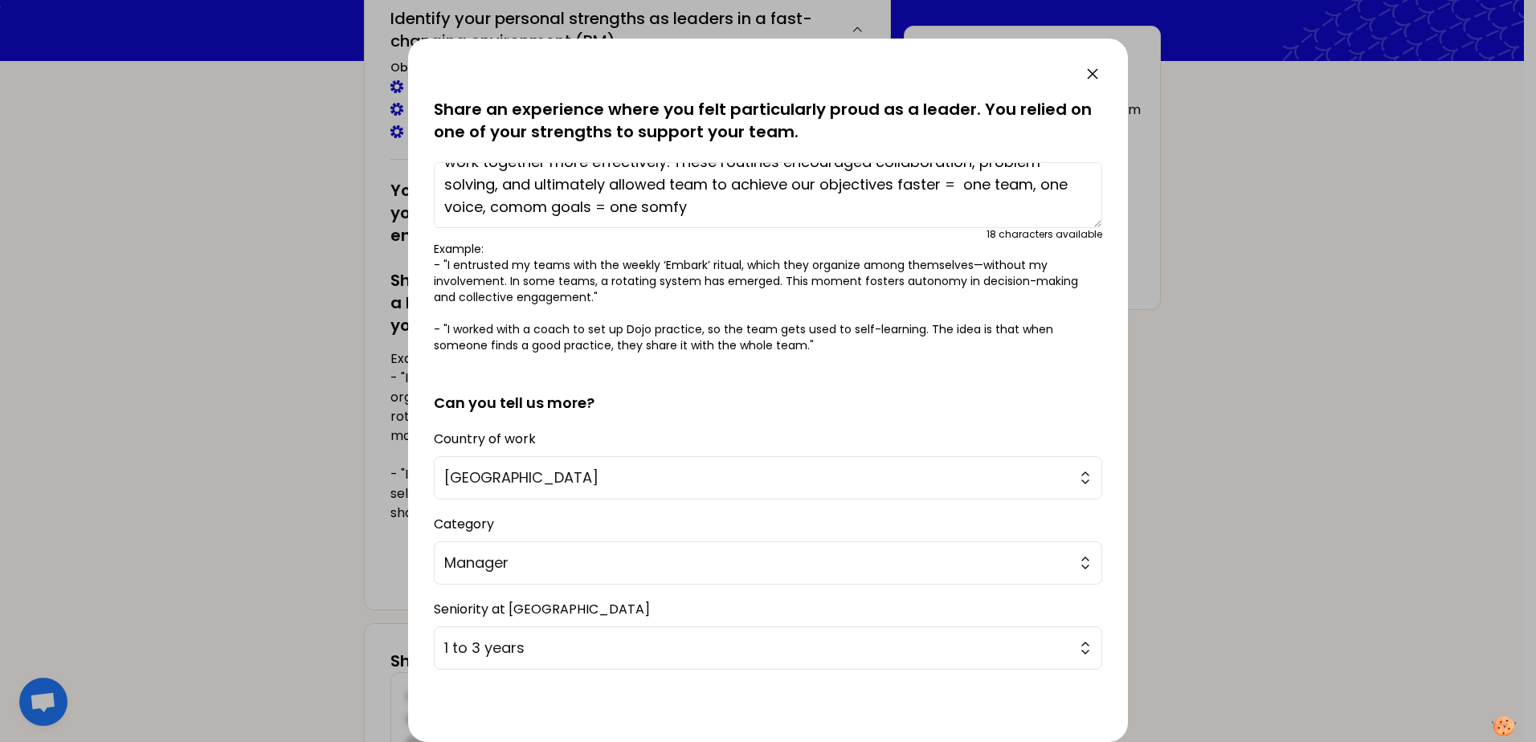
scroll to position [125, 0]
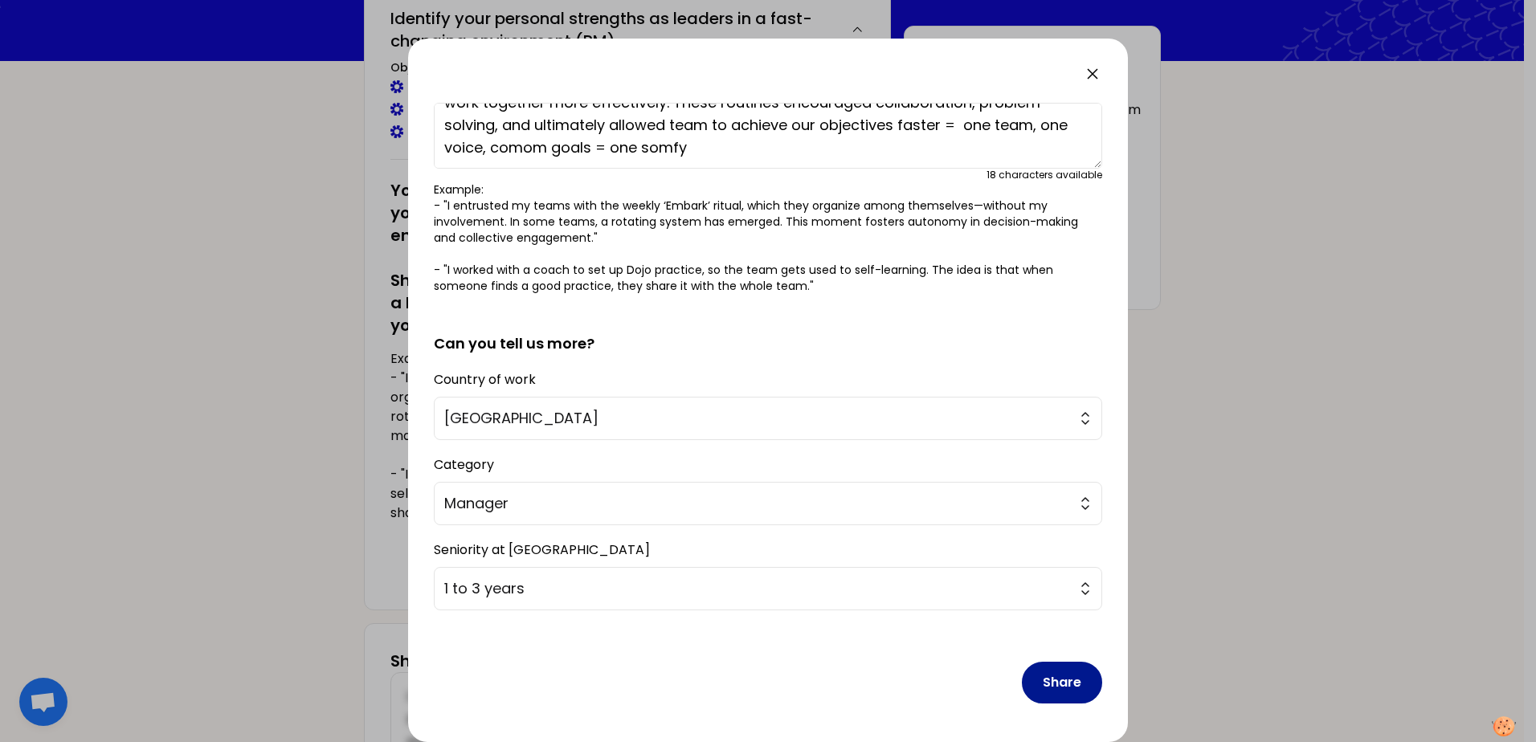
click at [1052, 686] on button "Share" at bounding box center [1062, 683] width 80 height 42
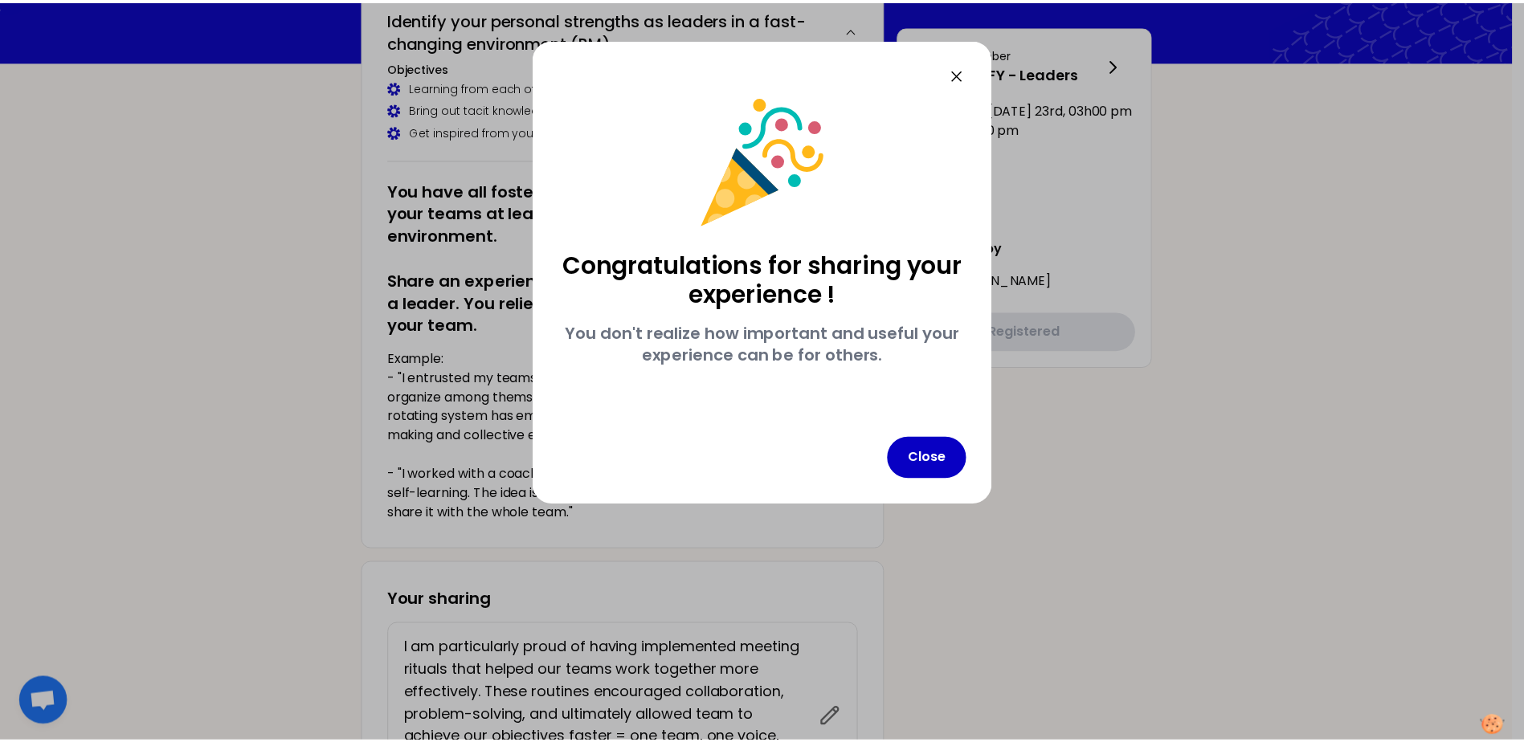
scroll to position [0, 0]
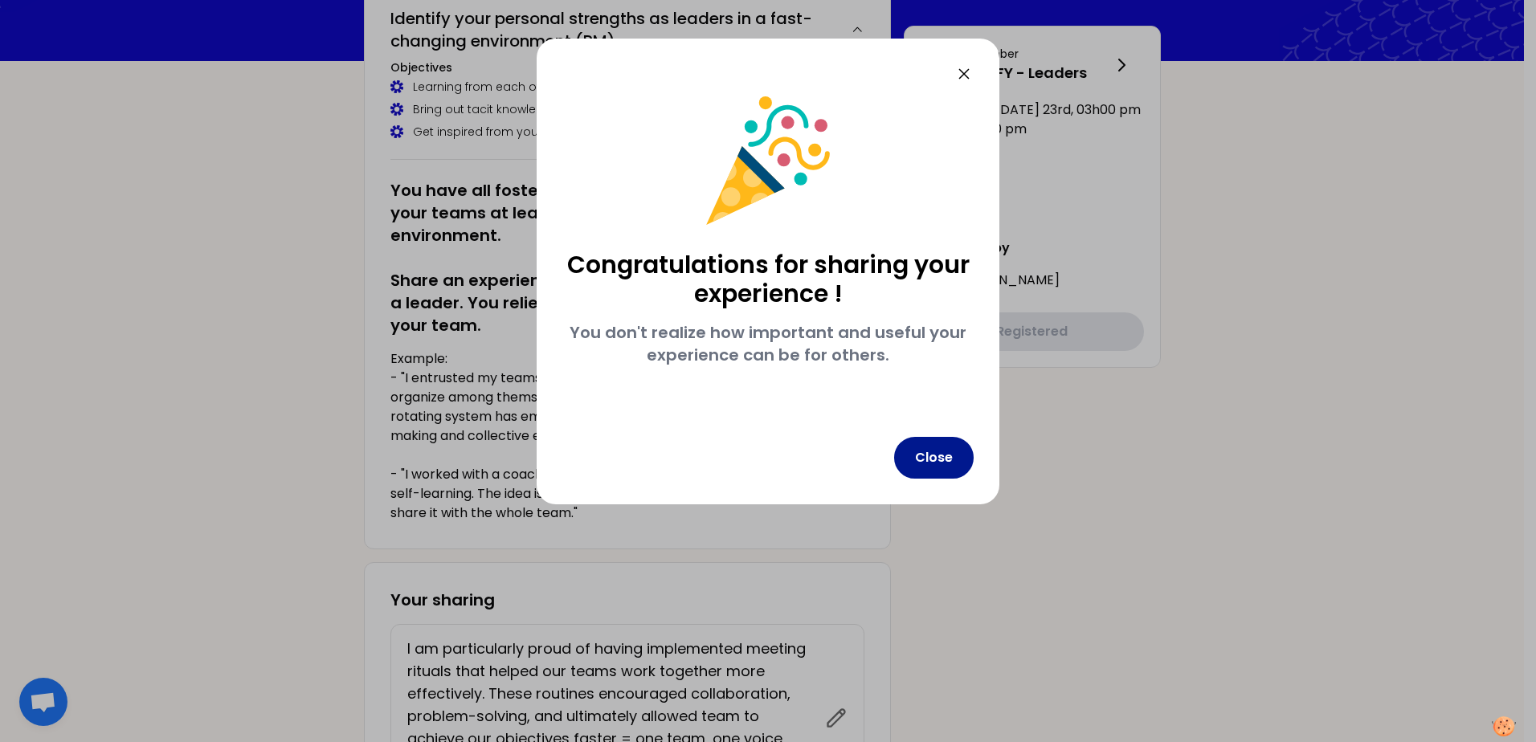
click at [921, 460] on button "Close" at bounding box center [934, 458] width 80 height 42
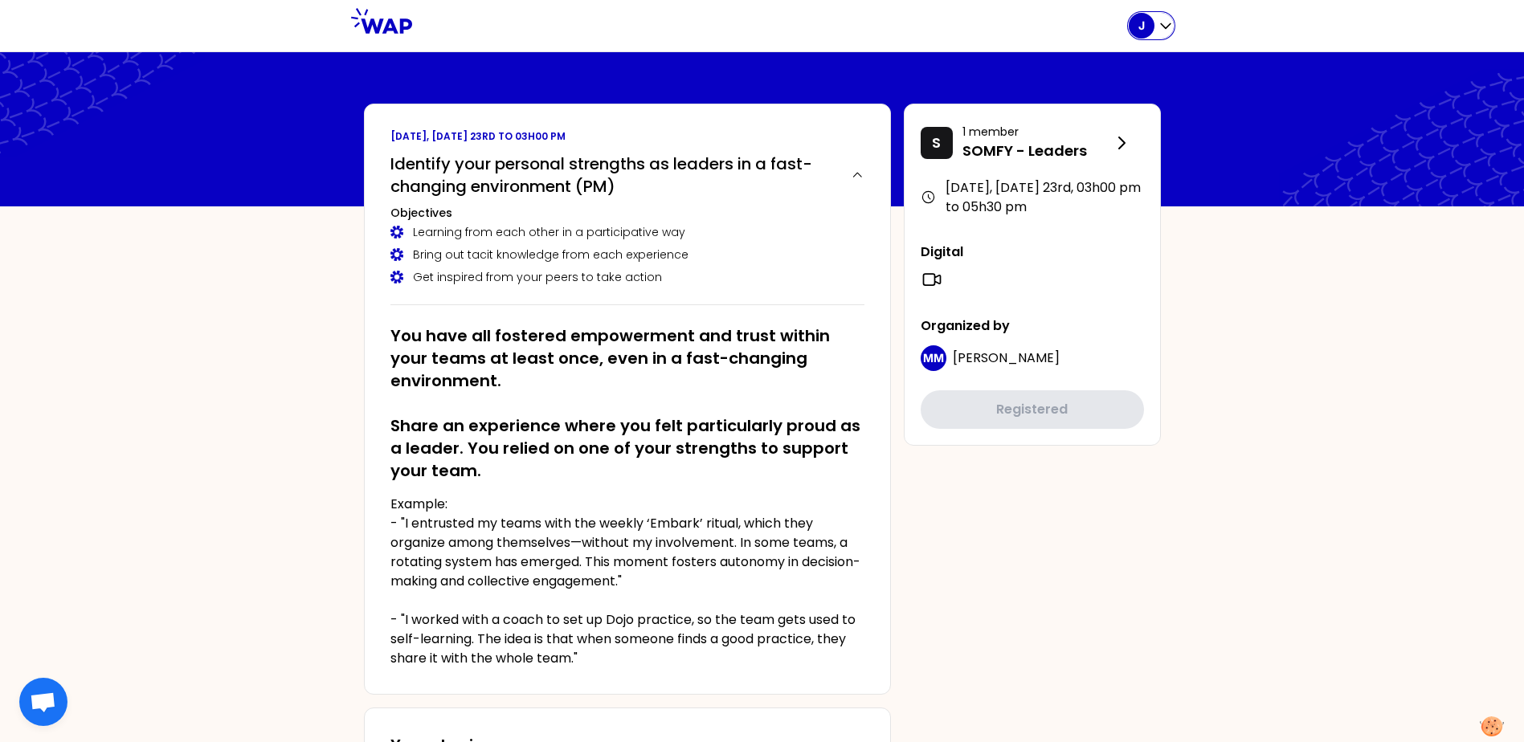
click at [1164, 32] on icon "button" at bounding box center [1166, 26] width 16 height 16
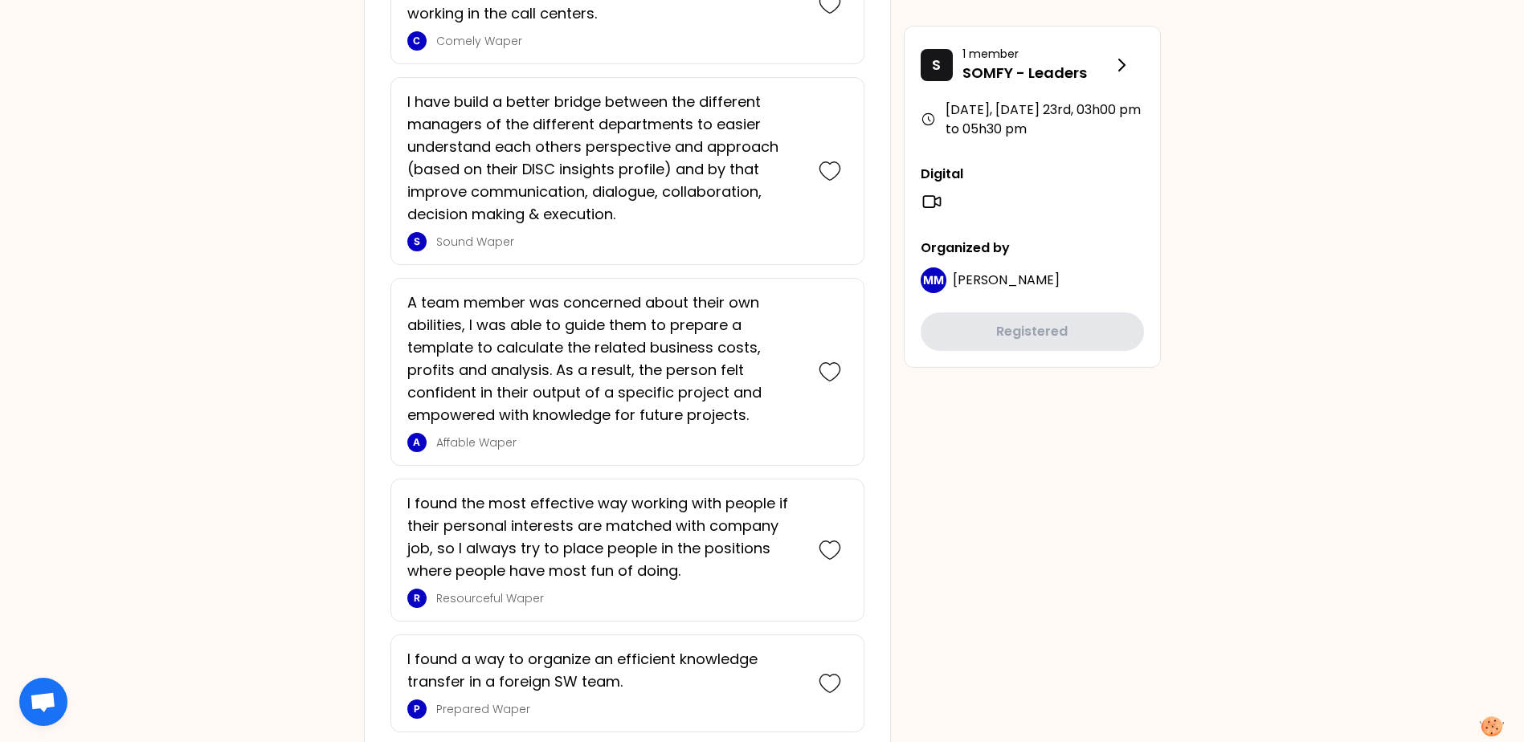
scroll to position [3642, 0]
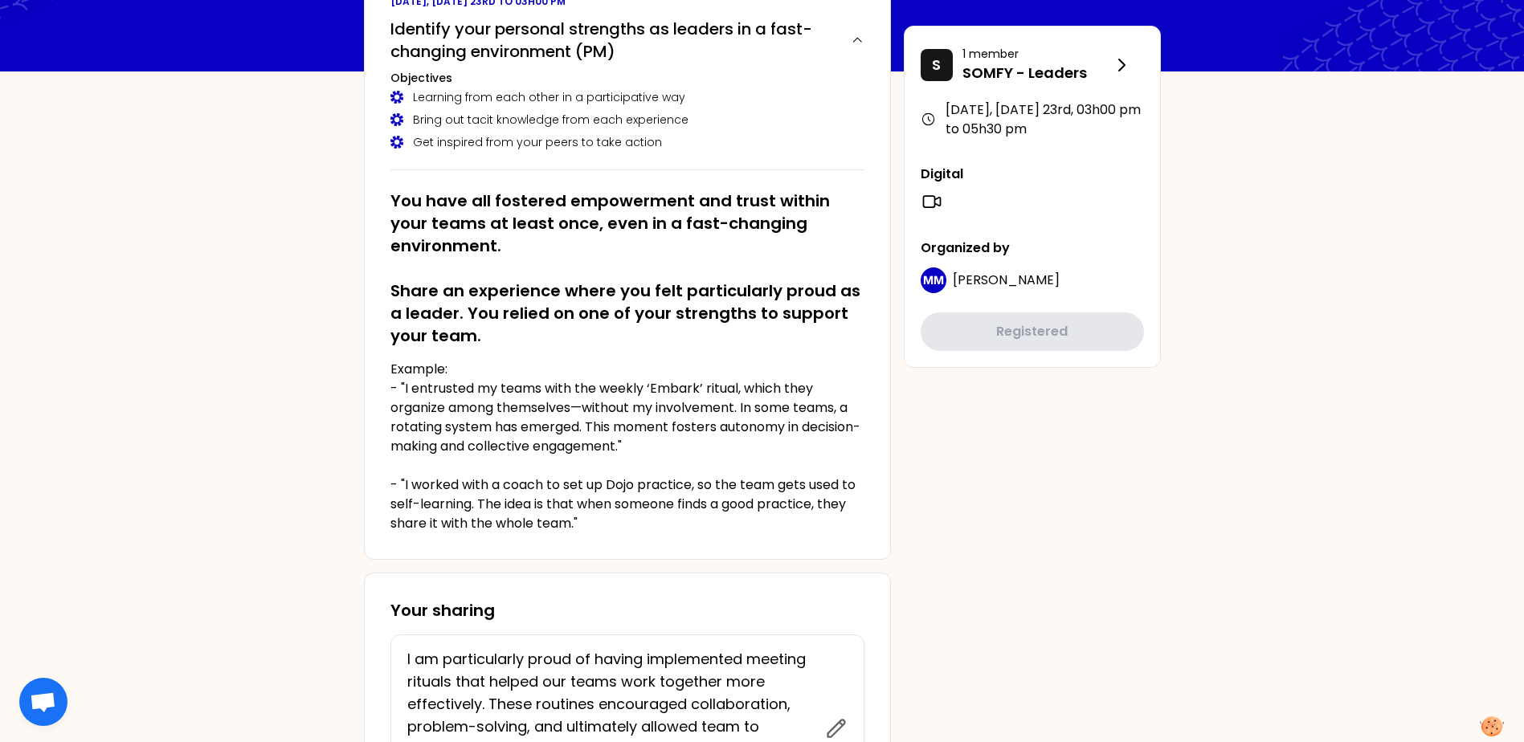
scroll to position [0, 0]
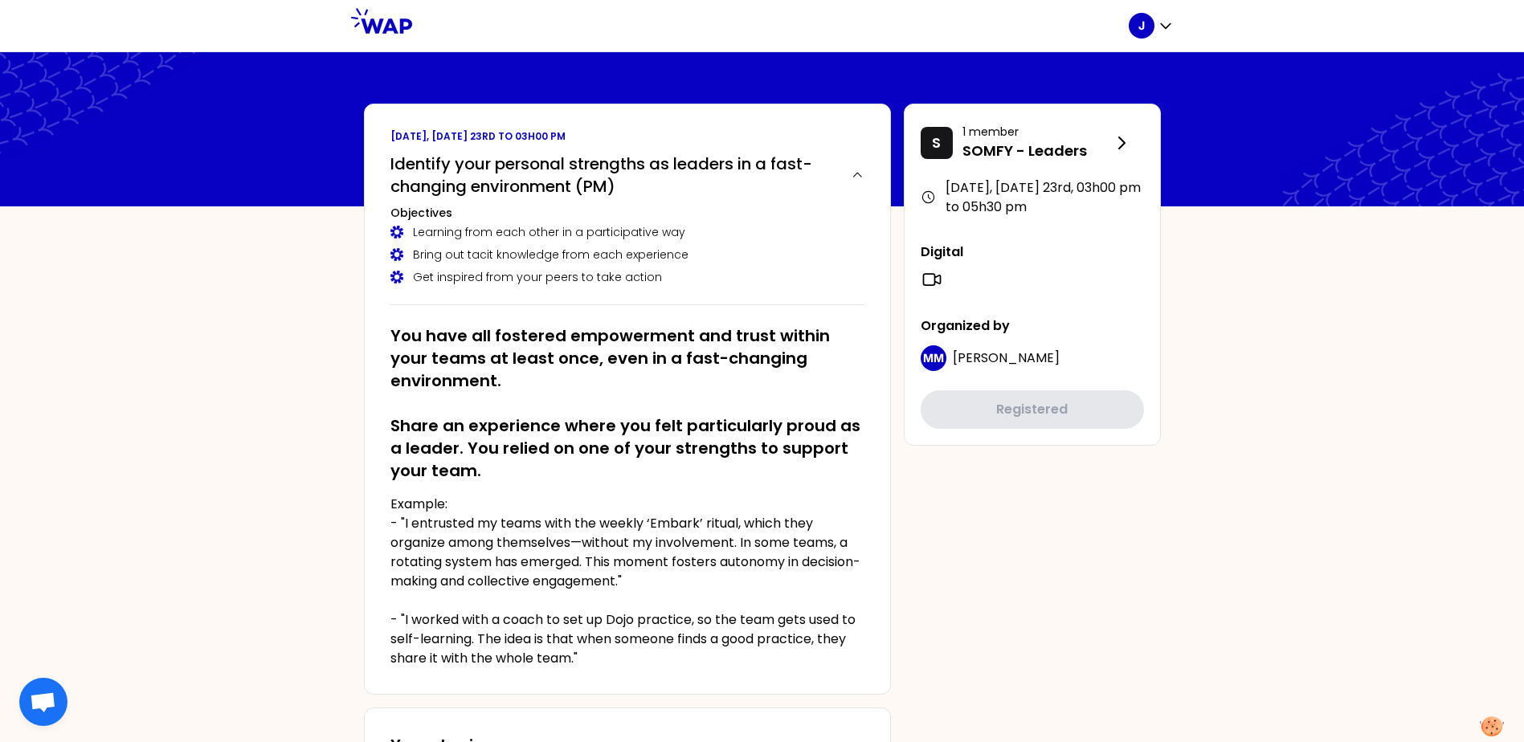
click at [1161, 22] on icon "button" at bounding box center [1166, 26] width 16 height 16
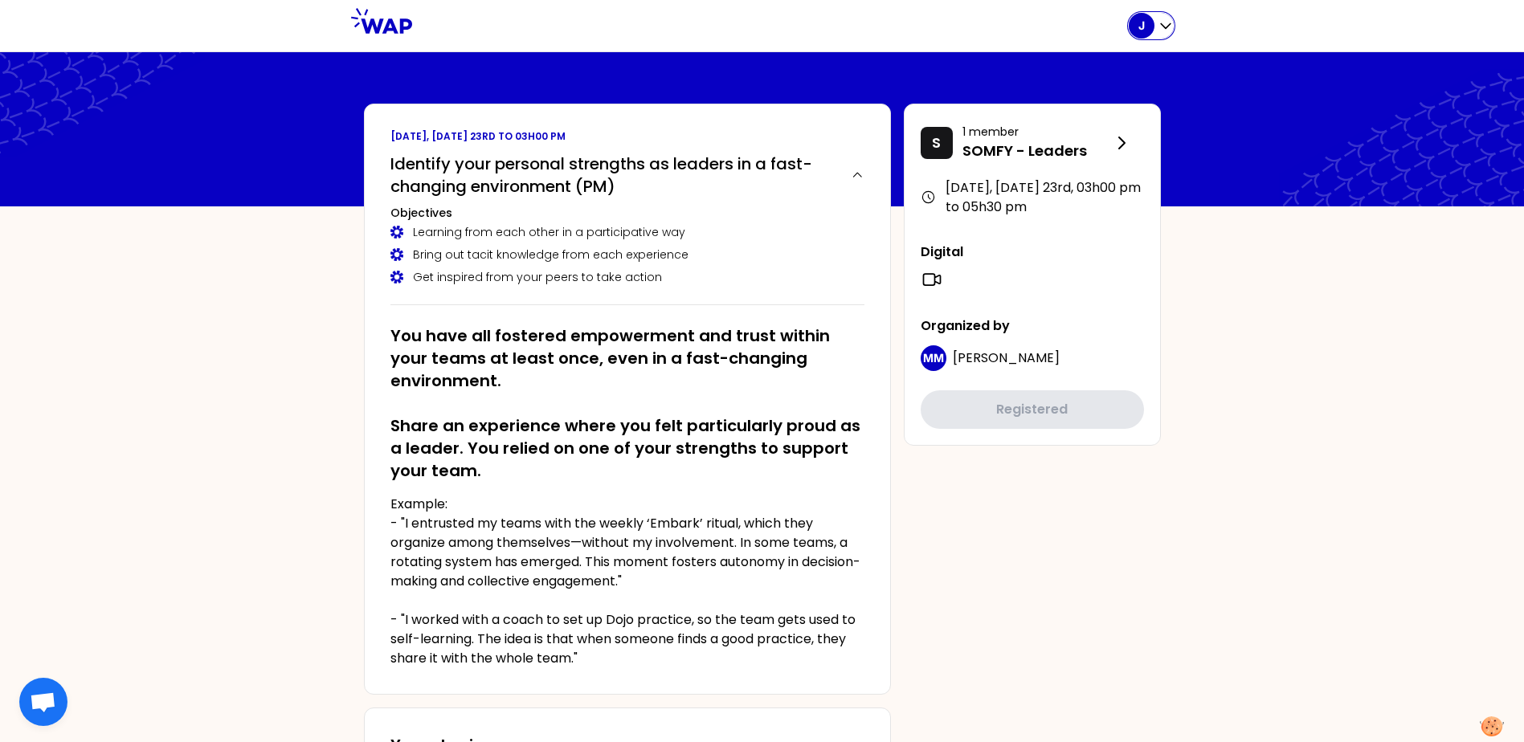
click at [1163, 26] on icon "button" at bounding box center [1166, 26] width 10 height 5
